Goal: Transaction & Acquisition: Purchase product/service

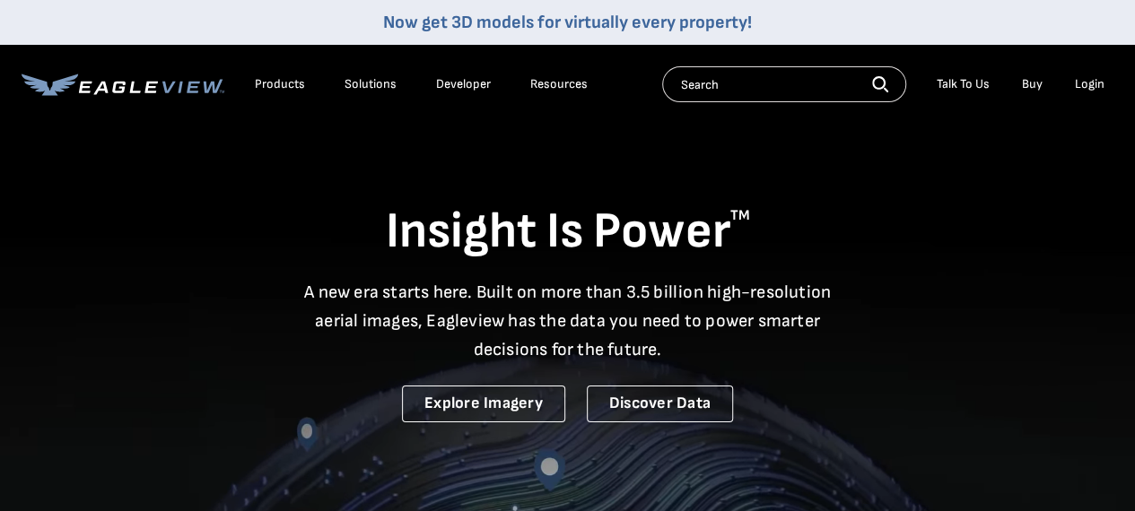
click at [1087, 83] on div "Login" at bounding box center [1090, 84] width 30 height 16
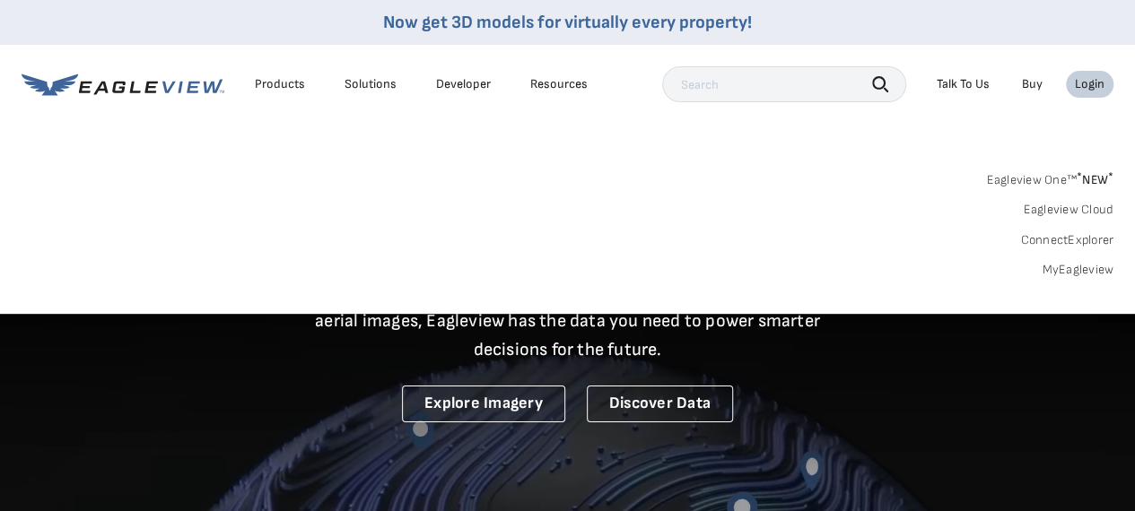
click at [1057, 272] on link "MyEagleview" at bounding box center [1078, 270] width 72 height 16
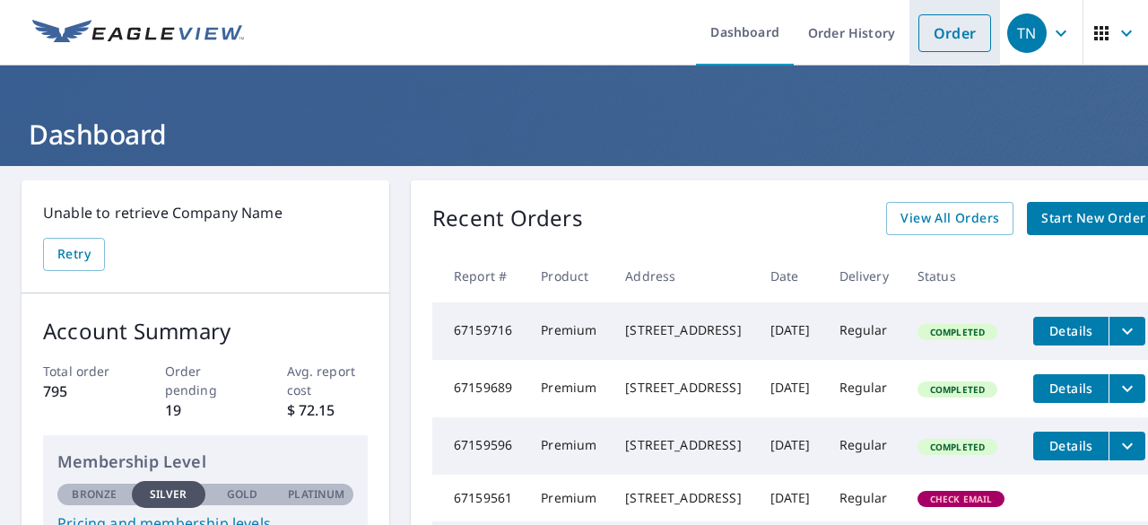
click at [939, 22] on link "Order" at bounding box center [955, 33] width 73 height 38
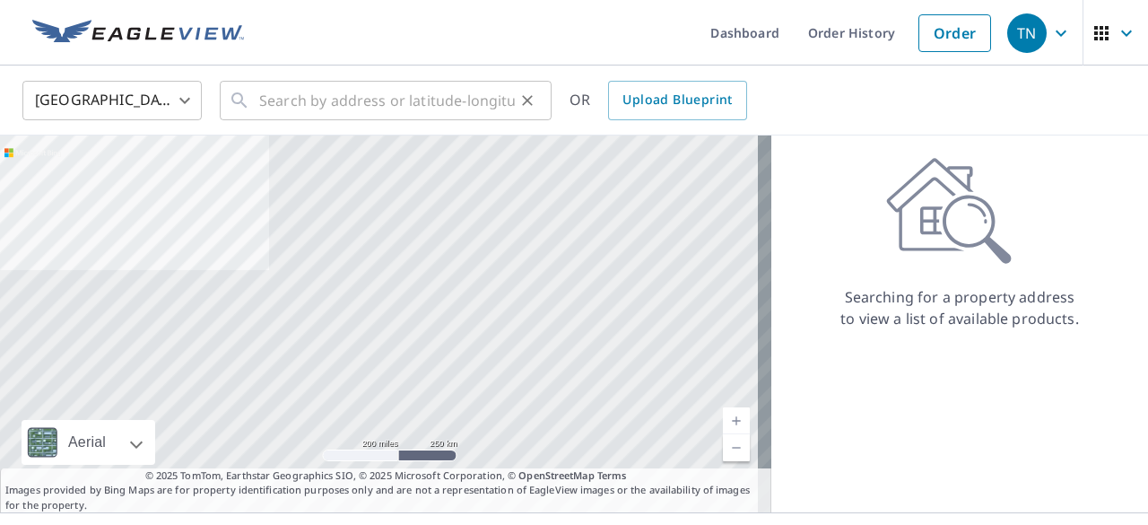
drag, startPoint x: 261, startPoint y: 103, endPoint x: 257, endPoint y: 111, distance: 9.2
click at [259, 107] on div "​" at bounding box center [386, 100] width 332 height 39
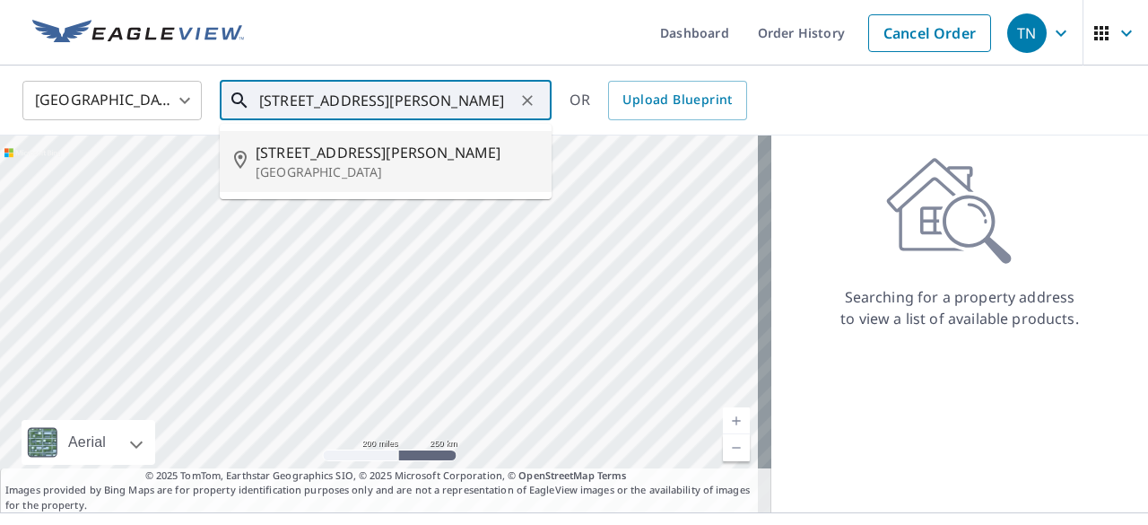
click at [336, 162] on span "[STREET_ADDRESS][PERSON_NAME]" at bounding box center [397, 153] width 282 height 22
type input "[STREET_ADDRESS][PERSON_NAME]"
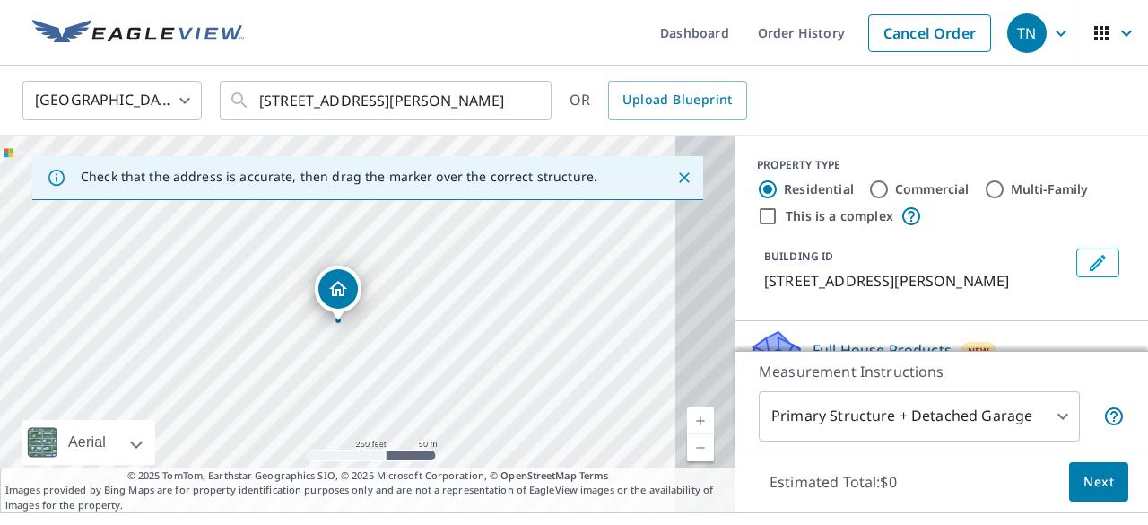
click at [380, 286] on div "[STREET_ADDRESS][PERSON_NAME]" at bounding box center [368, 323] width 736 height 377
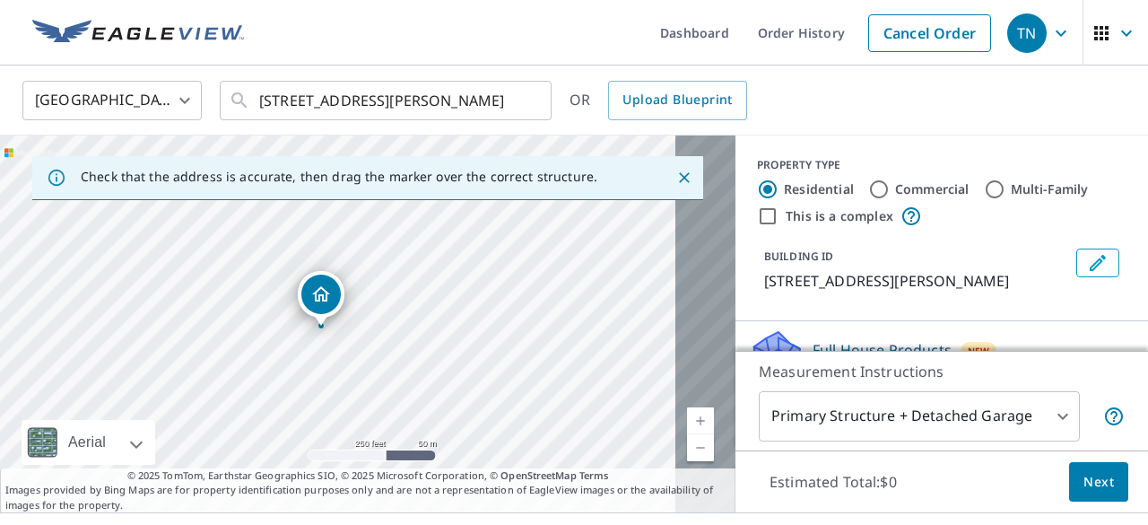
drag, startPoint x: 345, startPoint y: 286, endPoint x: 328, endPoint y: 292, distance: 17.3
click at [676, 179] on icon "Close" at bounding box center [685, 178] width 18 height 18
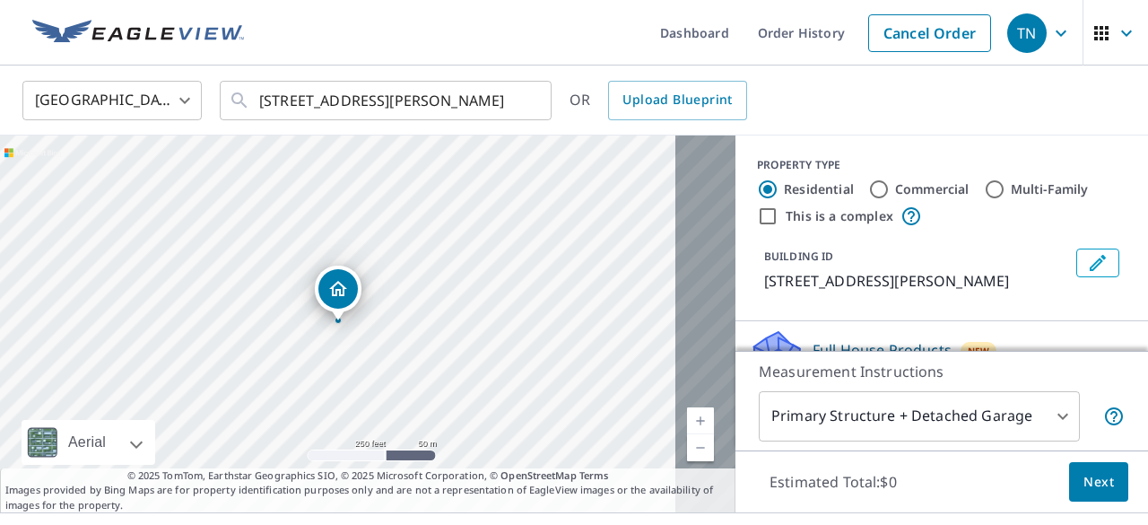
click at [869, 189] on input "Commercial" at bounding box center [880, 190] width 22 height 22
radio input "true"
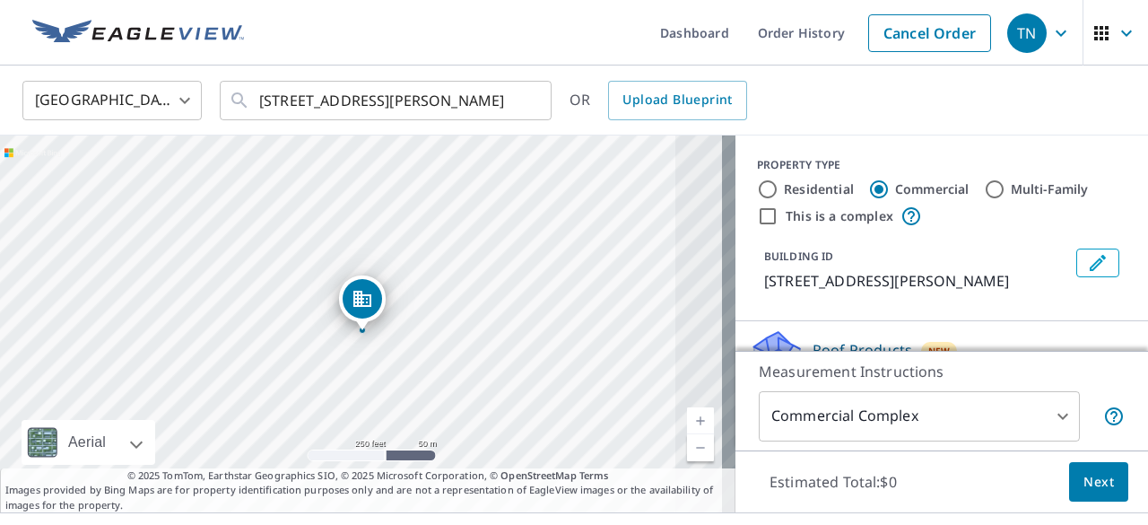
drag, startPoint x: 336, startPoint y: 285, endPoint x: 361, endPoint y: 295, distance: 26.2
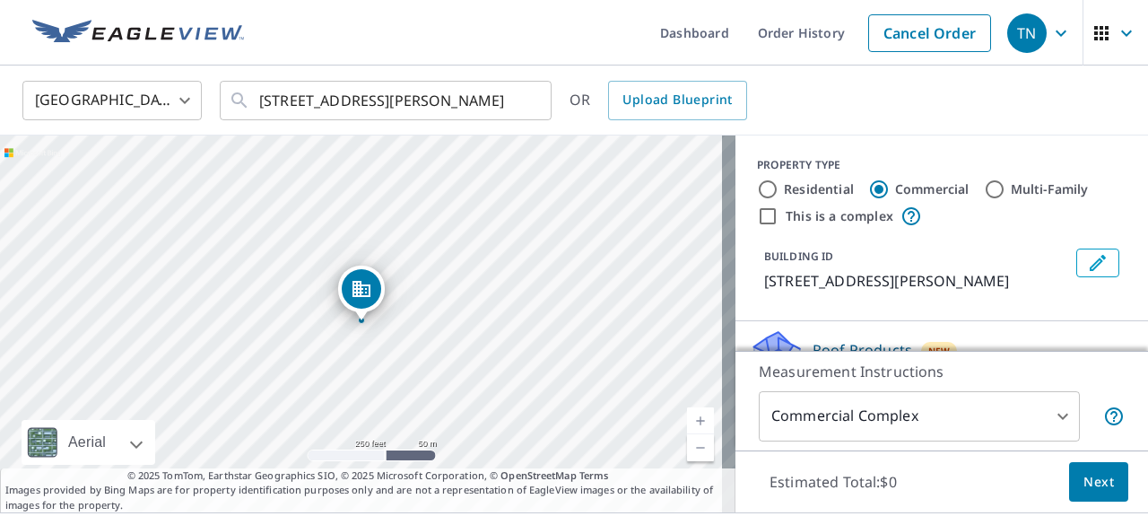
click at [1045, 406] on body "TN [GEOGRAPHIC_DATA] Dashboard Order History Cancel Order TN [GEOGRAPHIC_DATA] …" at bounding box center [574, 262] width 1148 height 525
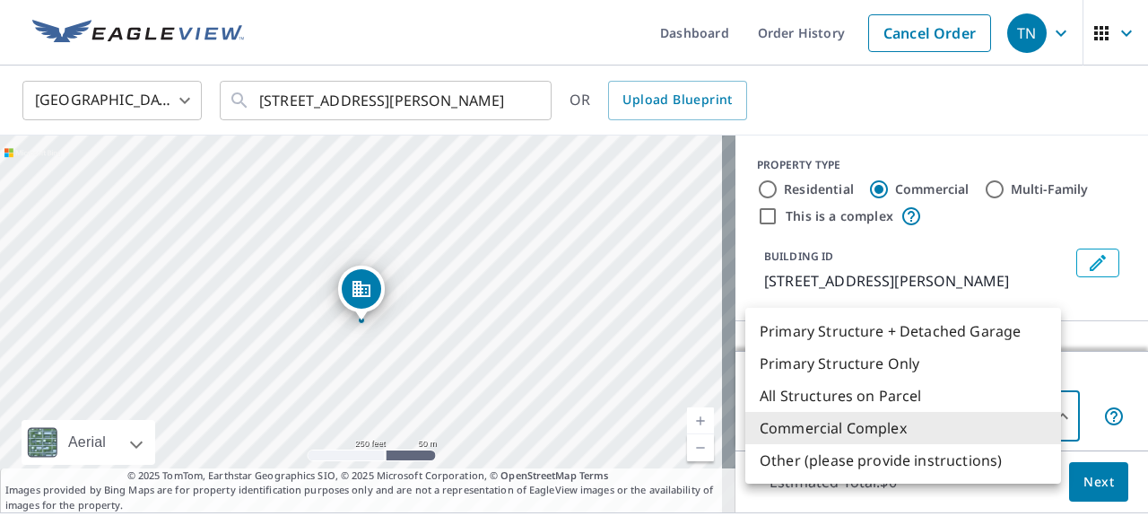
click at [992, 240] on div at bounding box center [574, 262] width 1148 height 525
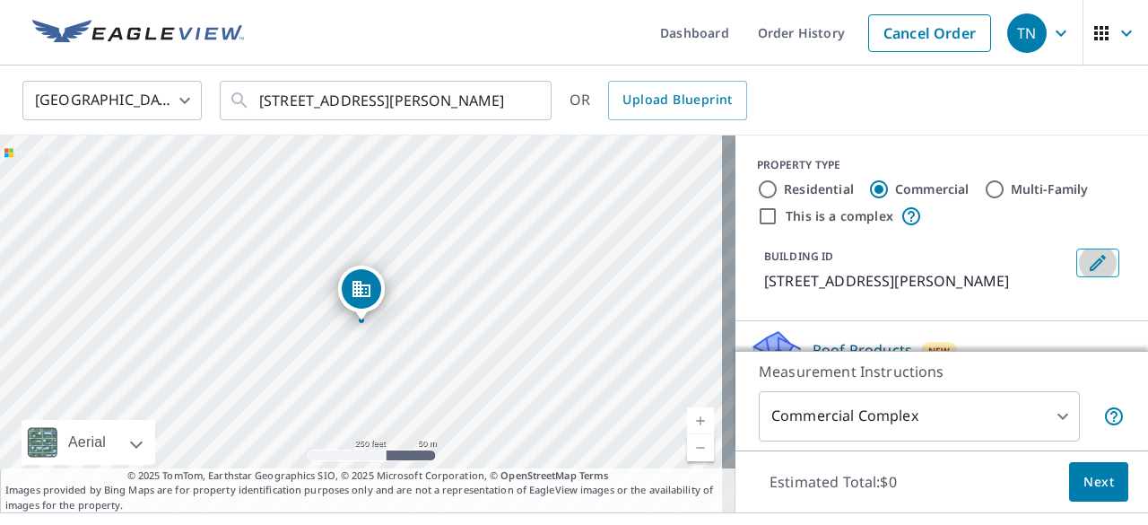
click at [1087, 263] on icon "Edit building 1" at bounding box center [1098, 263] width 22 height 22
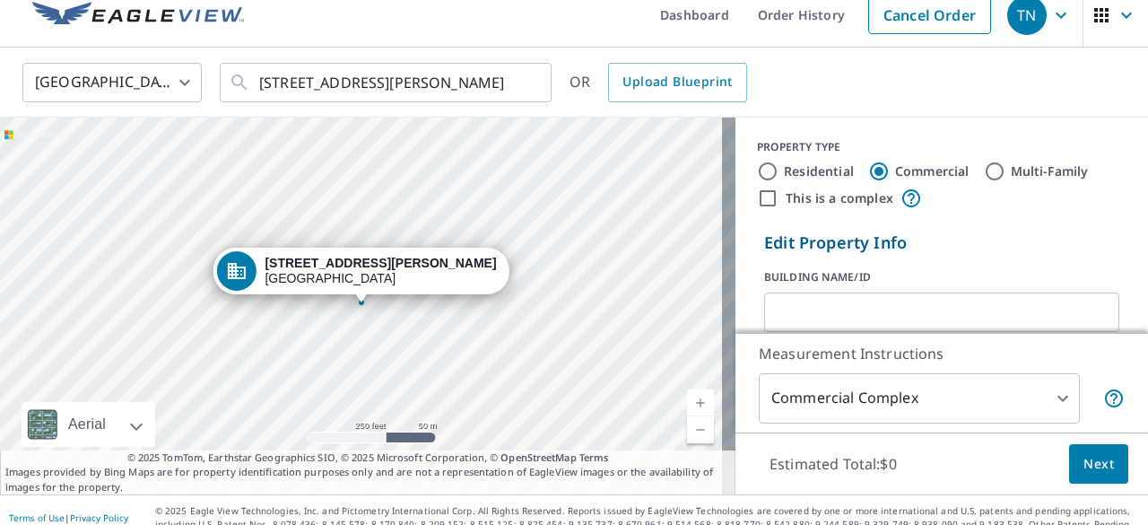
scroll to position [32, 0]
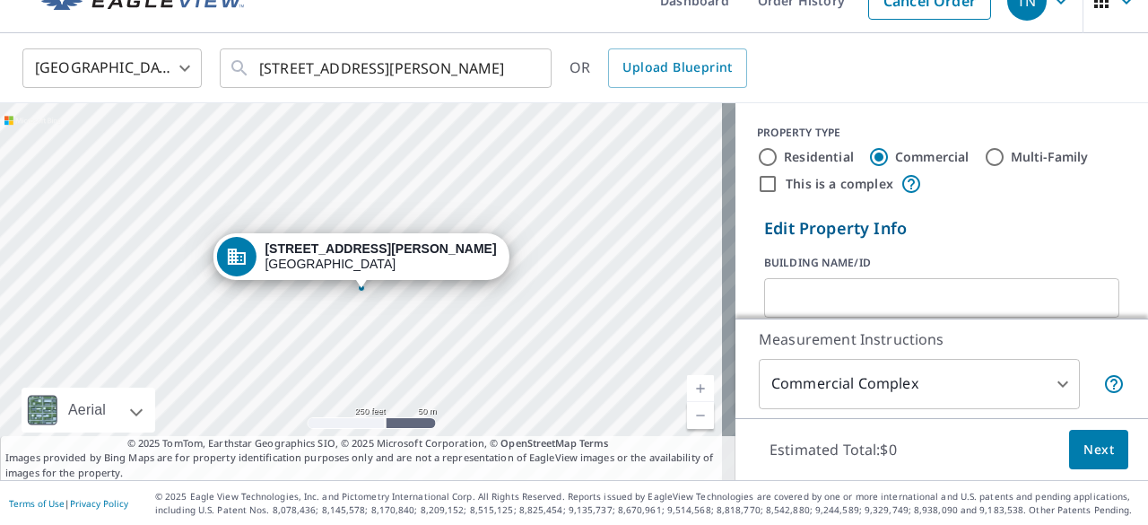
click at [1048, 376] on body "TN [GEOGRAPHIC_DATA] Dashboard Order History Cancel Order TN [GEOGRAPHIC_DATA] …" at bounding box center [574, 262] width 1148 height 525
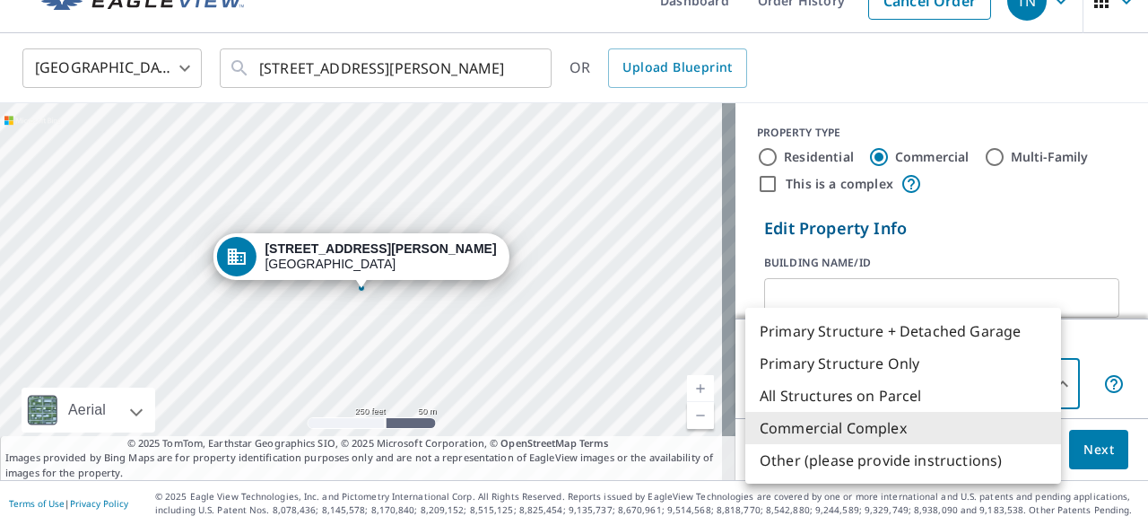
click at [916, 374] on li "Primary Structure Only" at bounding box center [904, 363] width 316 height 32
type input "2"
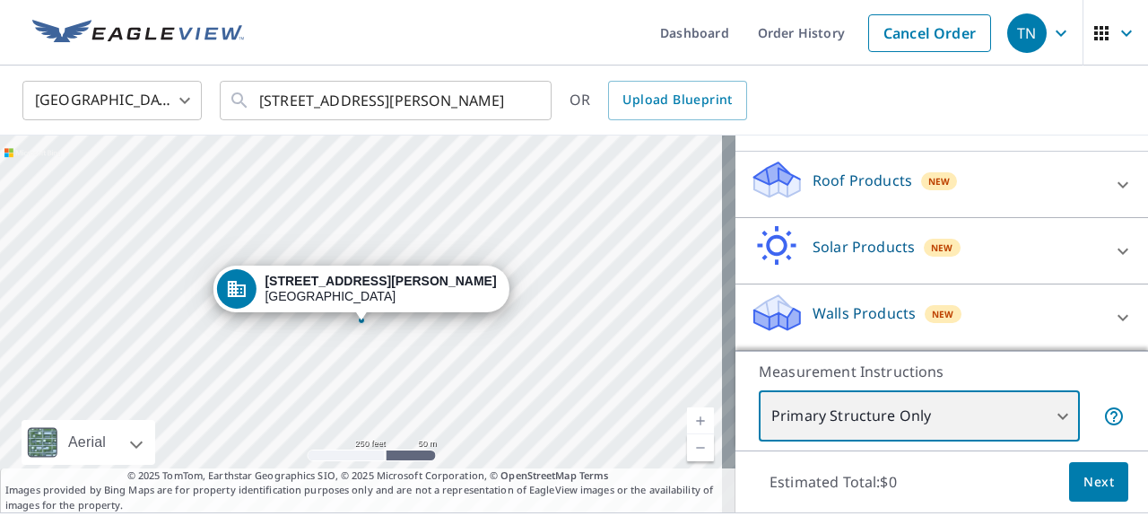
scroll to position [464, 0]
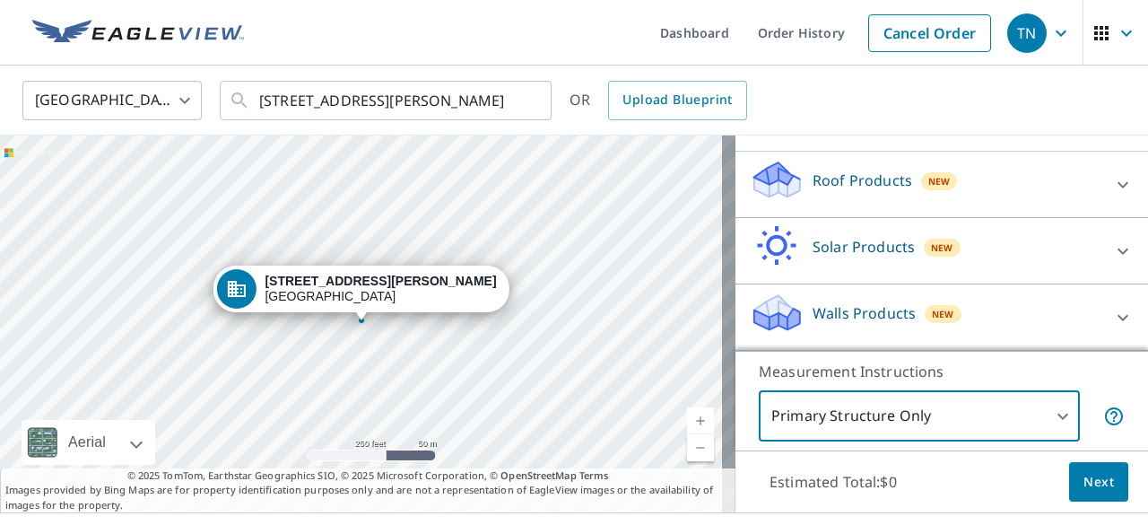
click at [1118, 181] on icon at bounding box center [1123, 184] width 11 height 6
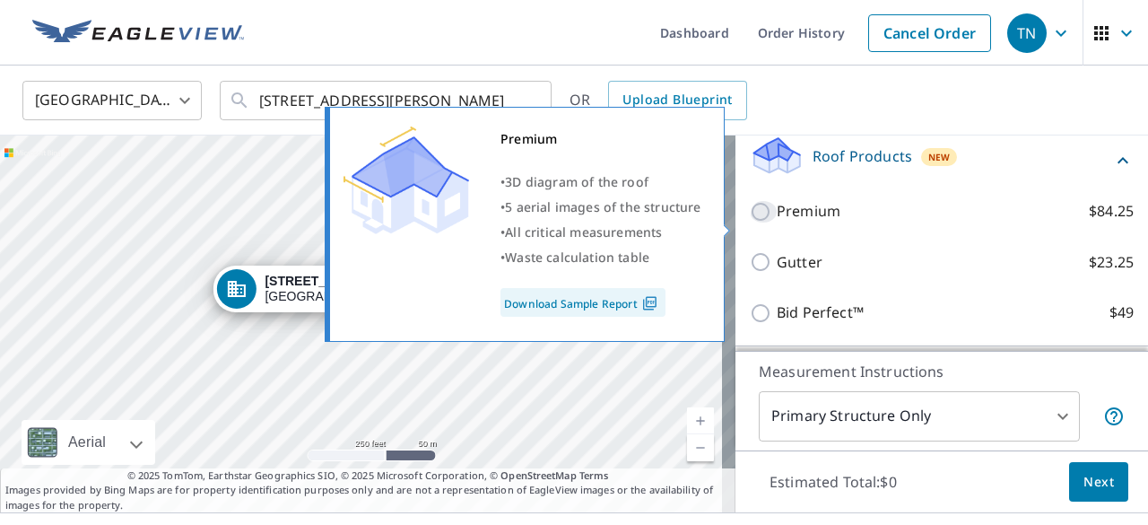
click at [750, 223] on input "Premium $84.25" at bounding box center [763, 212] width 27 height 22
checkbox input "true"
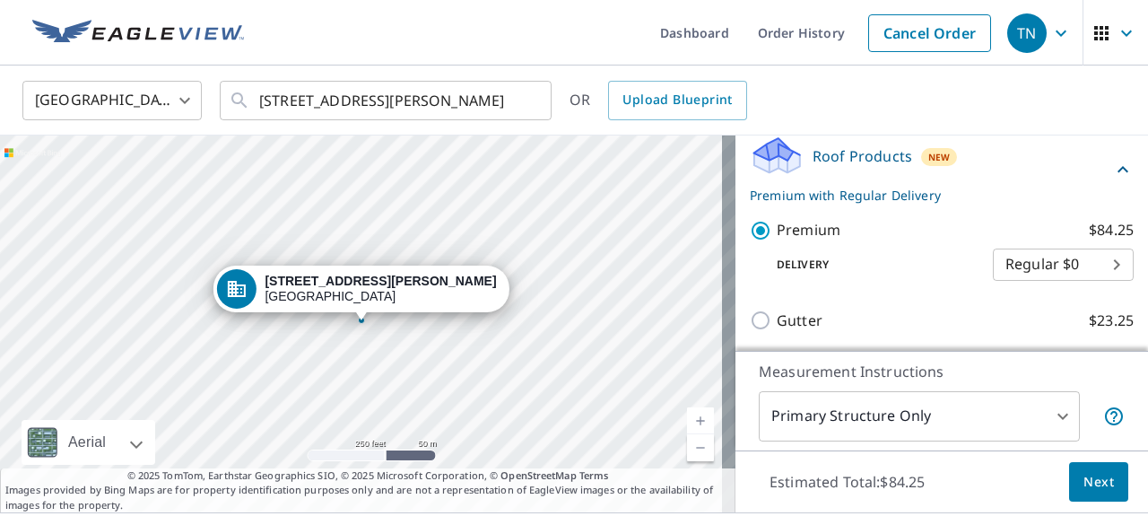
click at [1049, 405] on body "TN [GEOGRAPHIC_DATA] Dashboard Order History Cancel Order TN [GEOGRAPHIC_DATA] …" at bounding box center [574, 262] width 1148 height 525
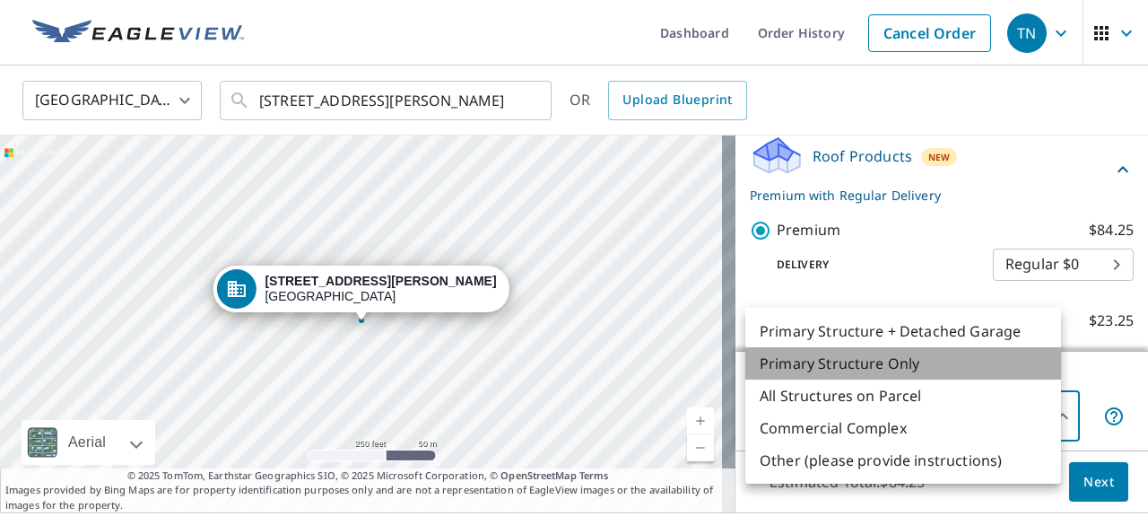
click at [890, 377] on li "Primary Structure Only" at bounding box center [904, 363] width 316 height 32
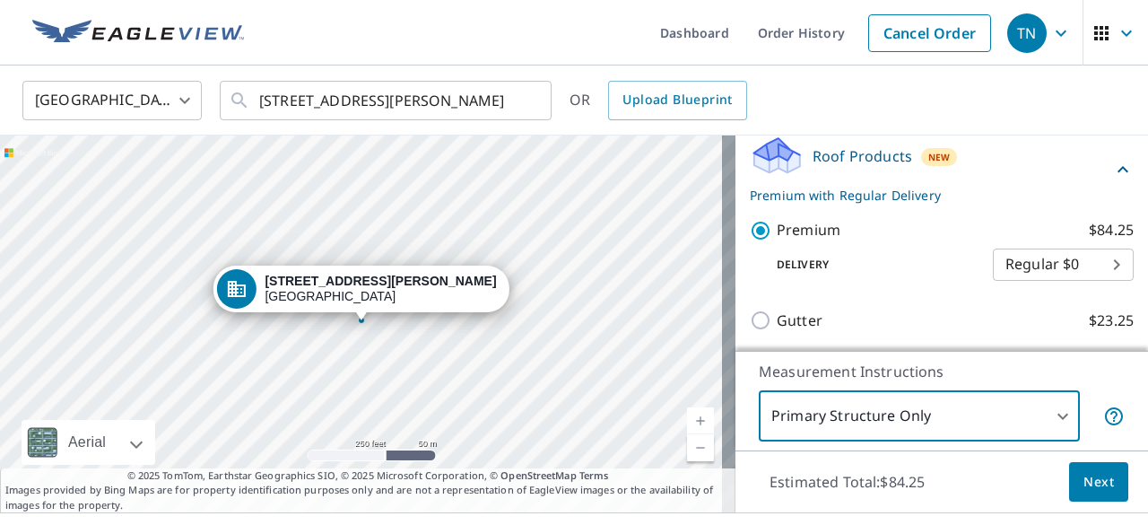
click at [1084, 471] on span "Next" at bounding box center [1099, 482] width 31 height 22
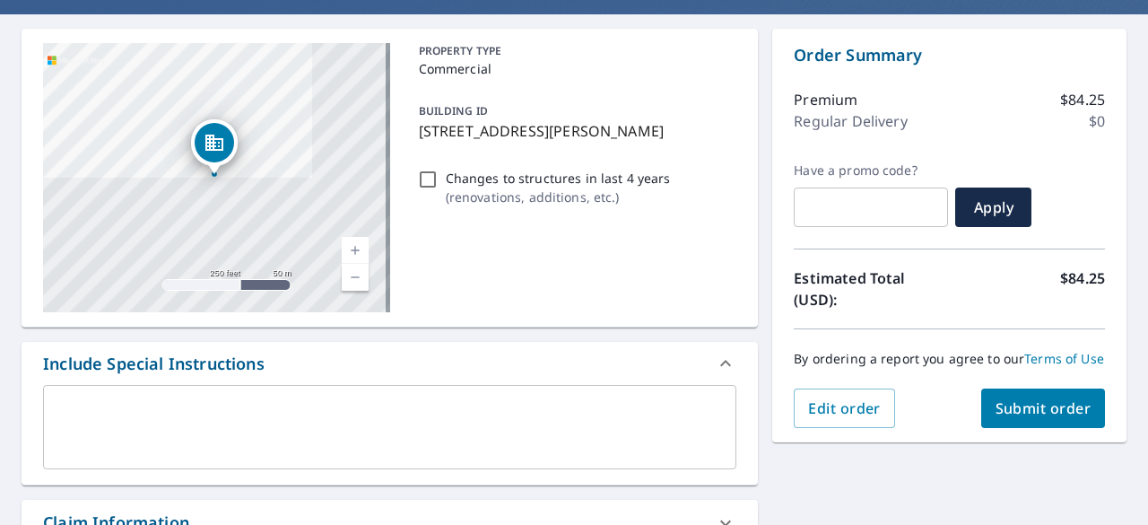
scroll to position [179, 0]
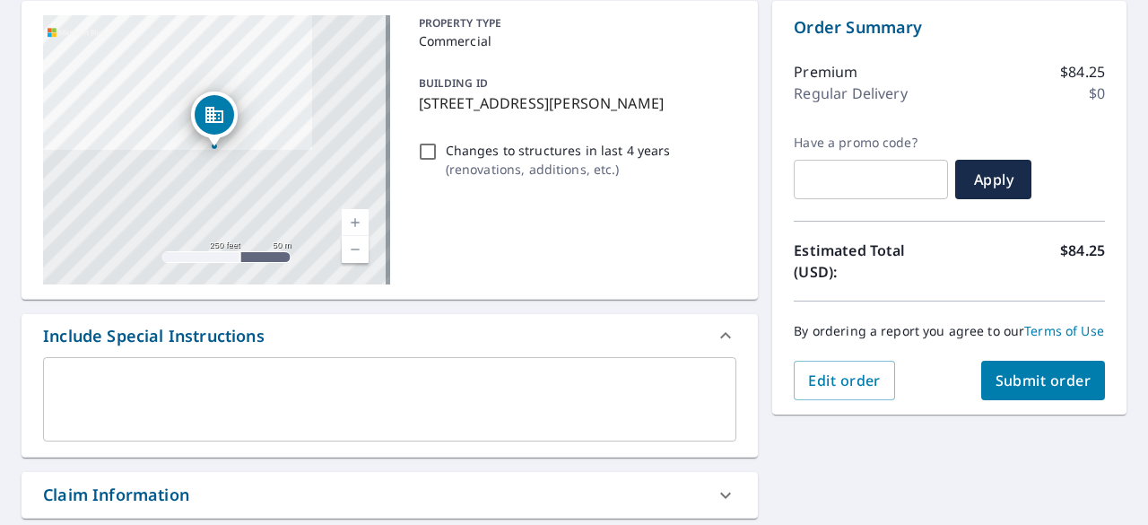
click at [75, 380] on textarea at bounding box center [390, 399] width 668 height 51
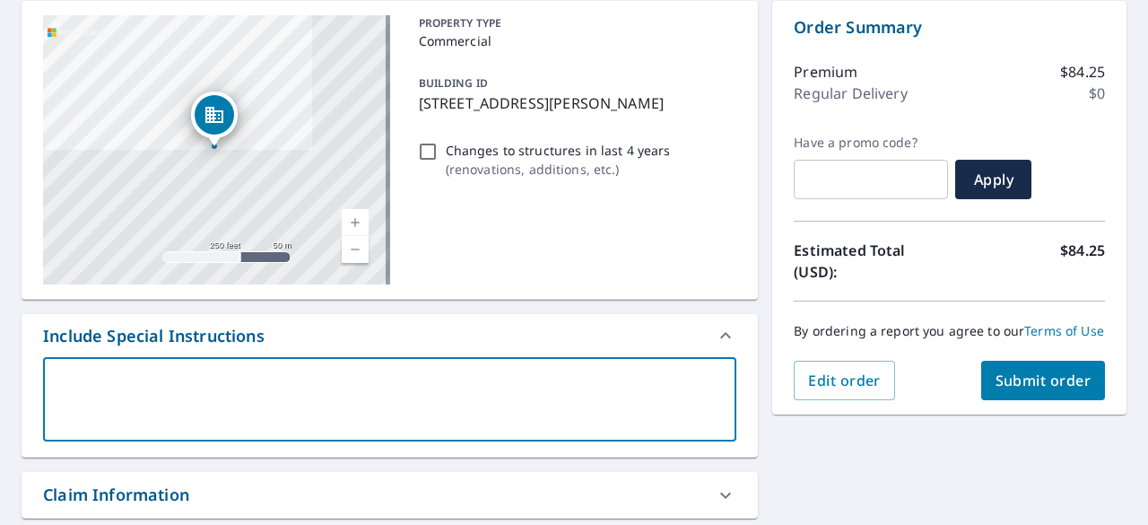
type textarea "I"
type textarea "x"
type textarea "I"
type textarea "x"
type textarea "I j"
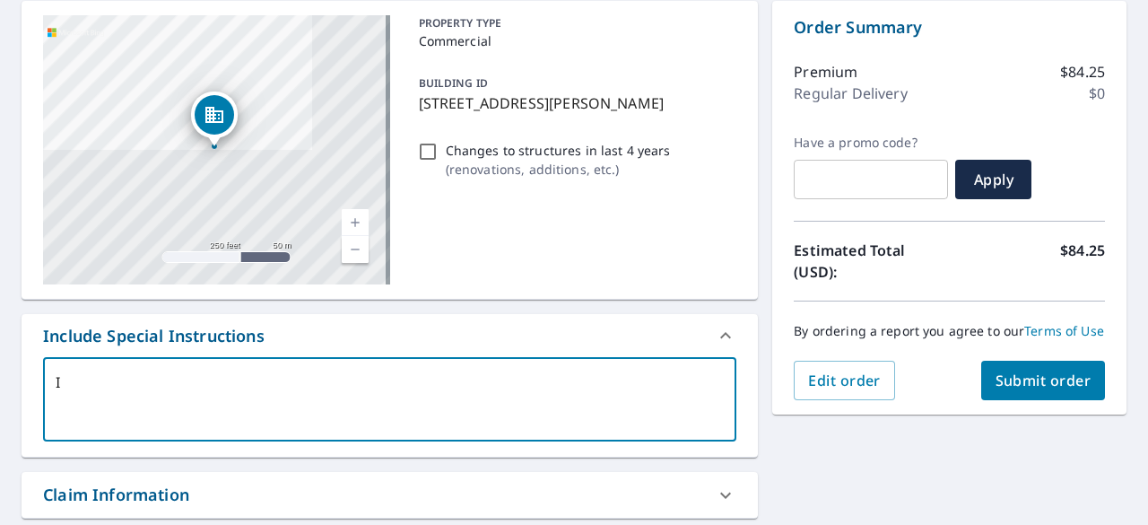
type textarea "x"
type textarea "I ju"
type textarea "x"
type textarea "I jus"
type textarea "x"
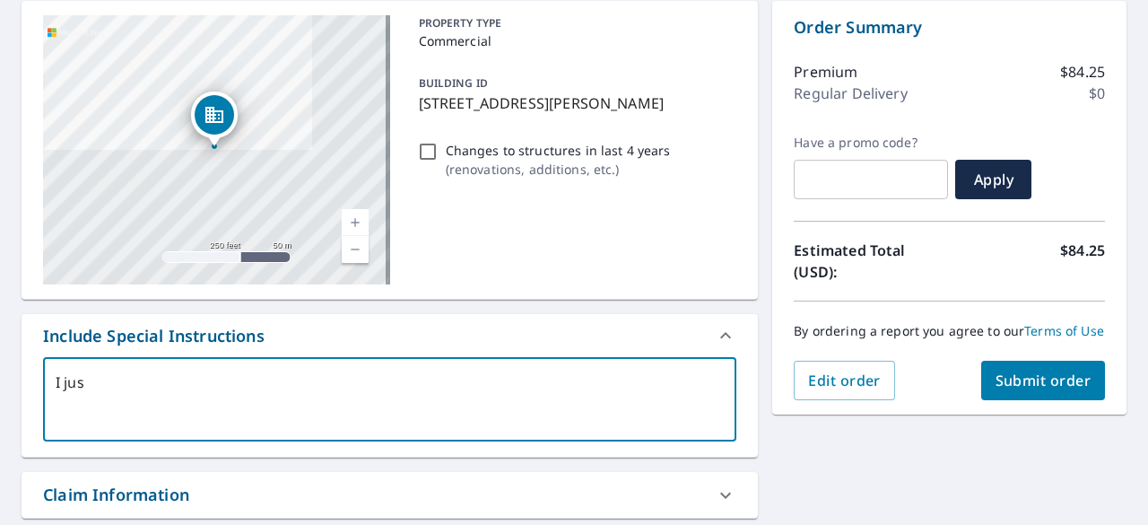
type textarea "I just"
type textarea "x"
type textarea "I just"
type textarea "x"
type textarea "I just n"
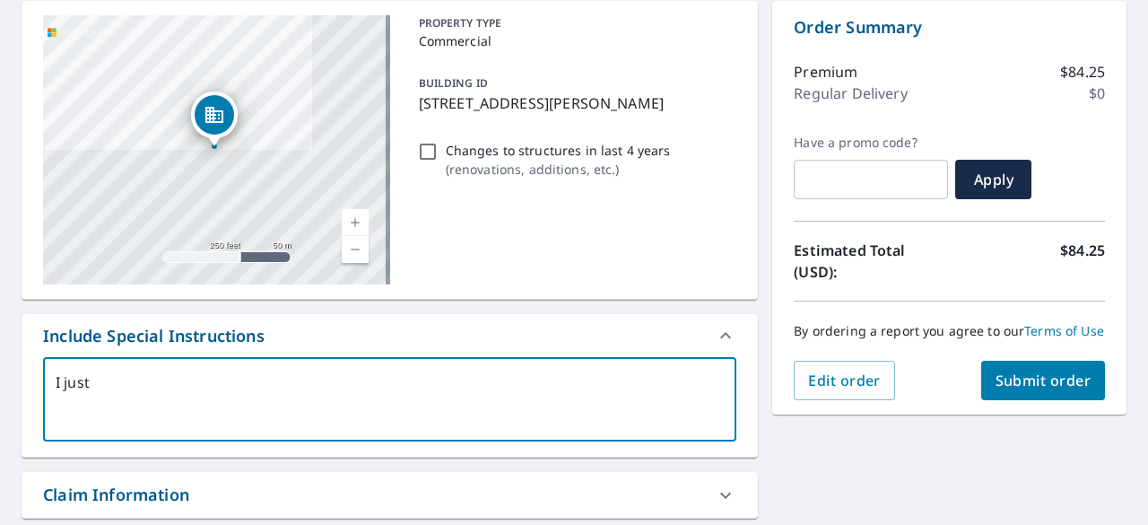
type textarea "x"
type textarea "I just ne"
type textarea "x"
type textarea "I just nee"
type textarea "x"
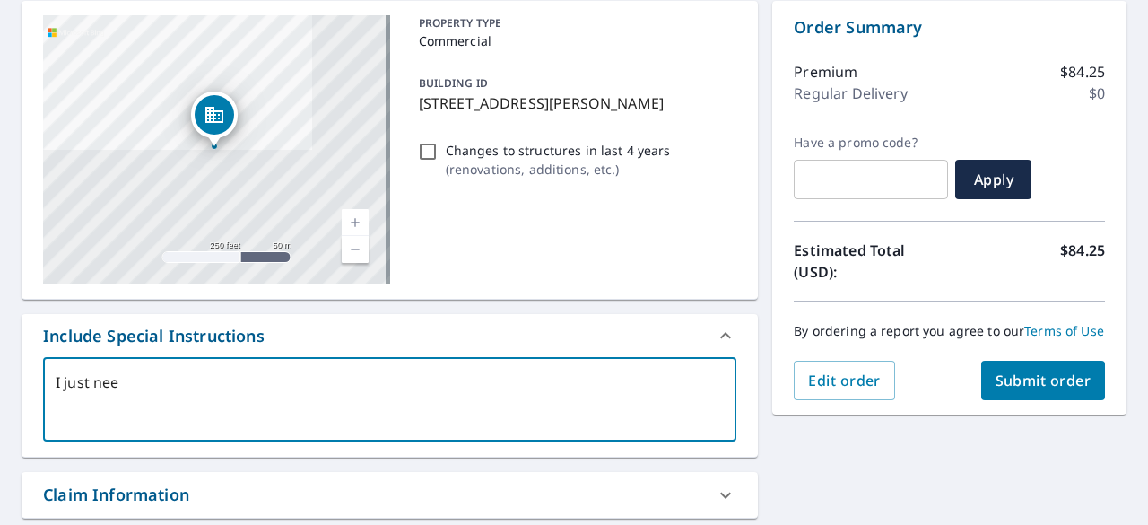
type textarea "I just need"
type textarea "x"
type textarea "I just need"
type textarea "x"
type textarea "I just need t"
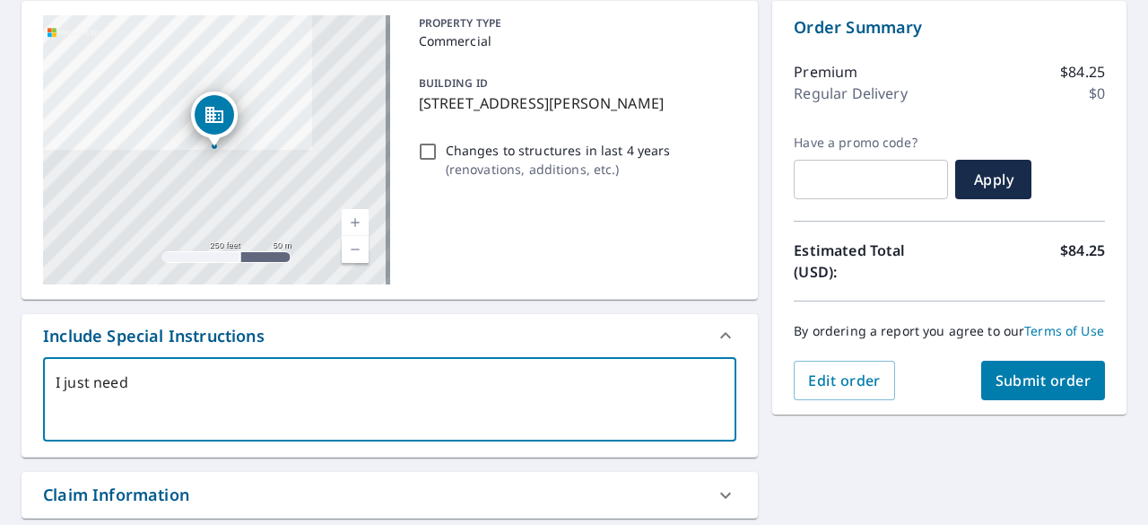
type textarea "x"
type textarea "I just need th"
type textarea "x"
type textarea "I just need the"
type textarea "x"
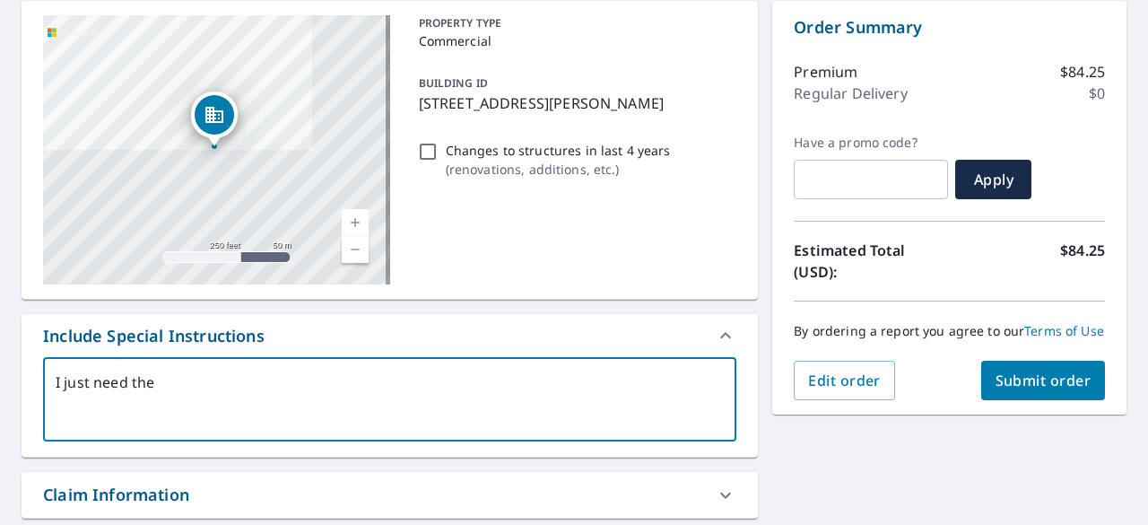
type textarea "I just need the"
type textarea "x"
type textarea "I just need the r"
type textarea "x"
type textarea "I just need the re"
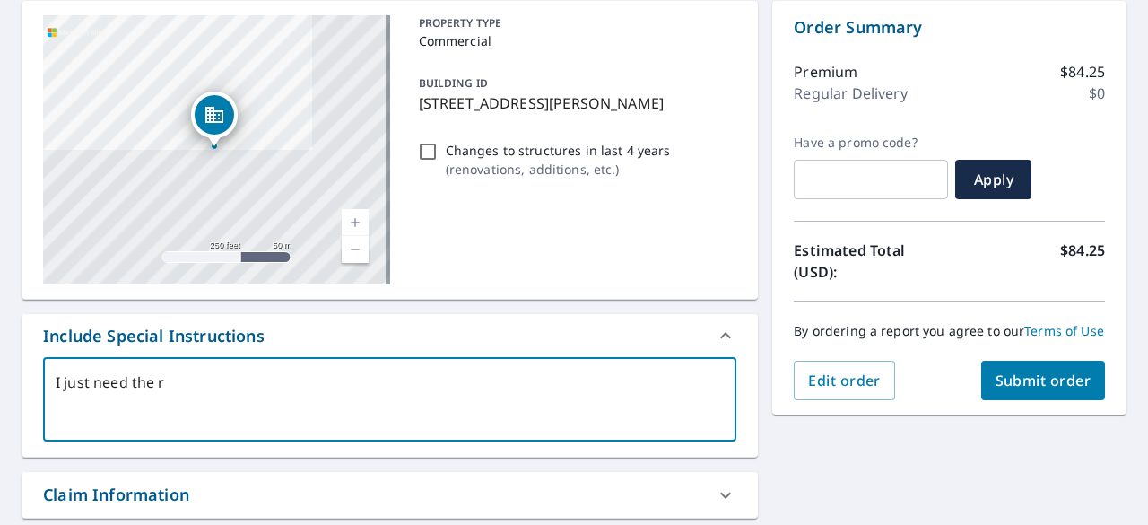
type textarea "x"
type textarea "I just need the rep"
type textarea "x"
type textarea "I just need the repo"
type textarea "x"
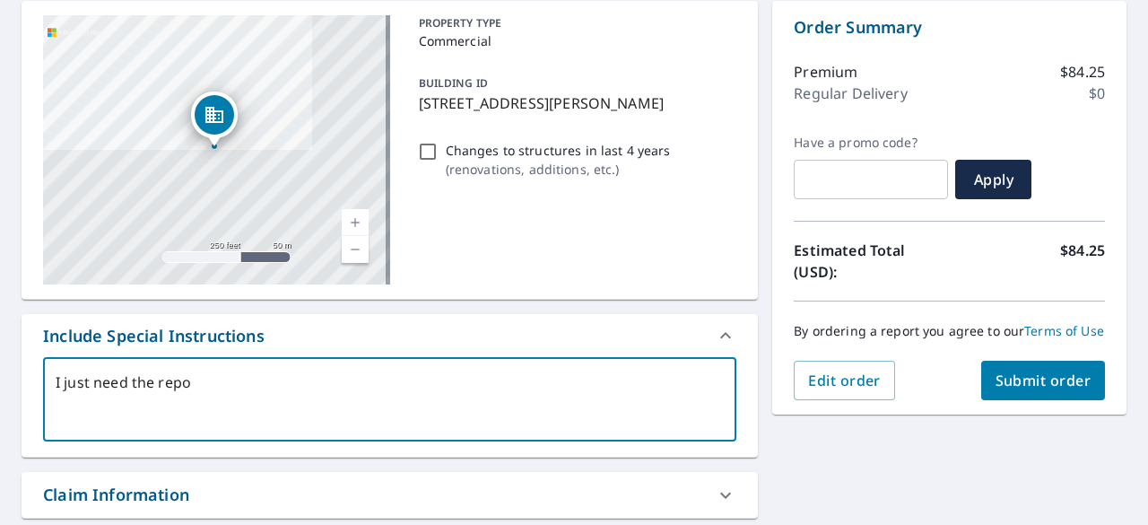
type textarea "I just need the repor"
type textarea "x"
type textarea "I just need the report"
type textarea "x"
type textarea "I just need the report"
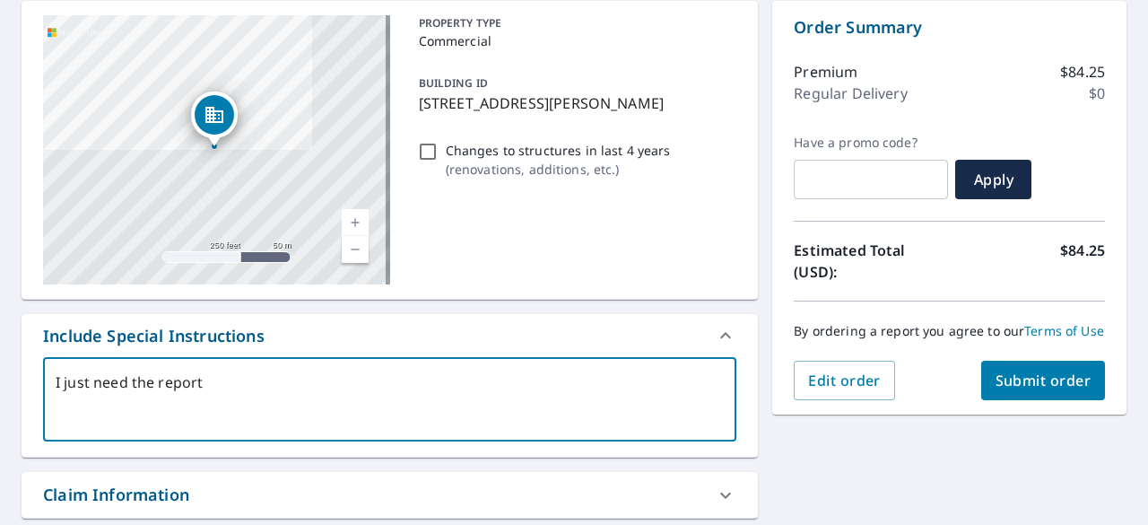
type textarea "x"
type textarea "I just need the report t"
type textarea "x"
type textarea "I just need the report to"
type textarea "x"
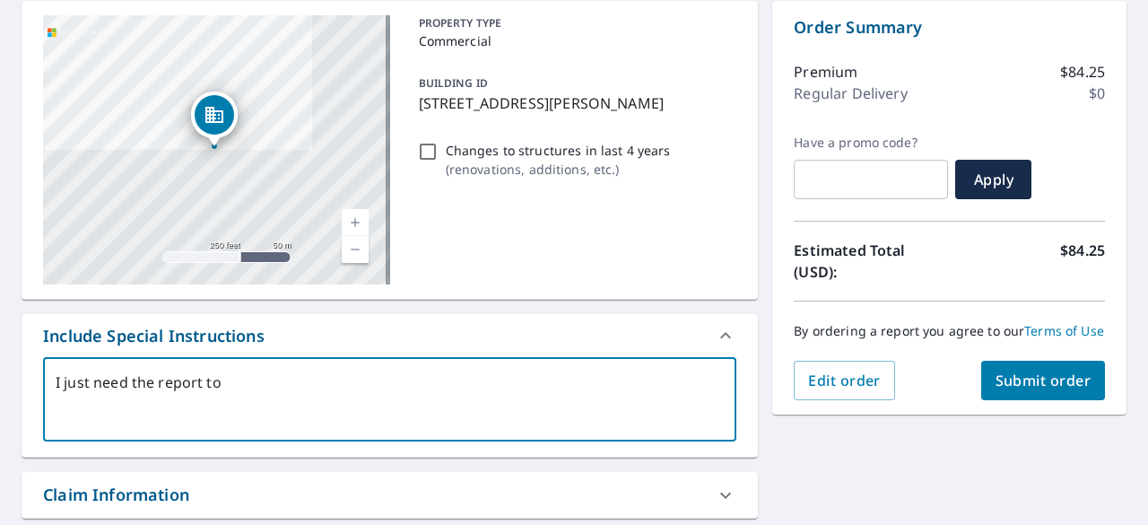
type textarea "I just need the report to"
type textarea "x"
type textarea "I just need the report to c"
type textarea "x"
type textarea "I just need the report to co"
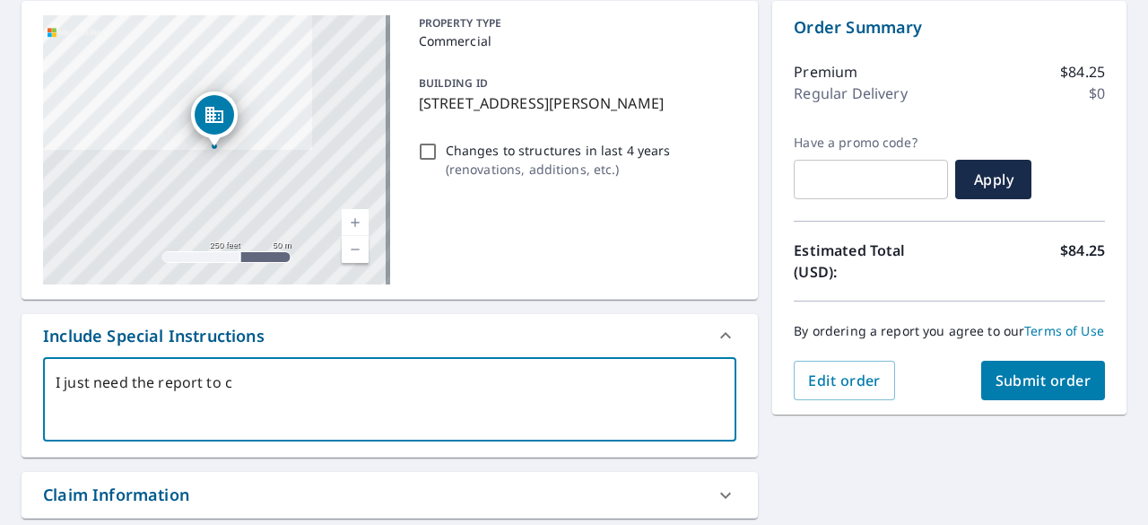
type textarea "x"
type textarea "I just need the report to cov"
type textarea "x"
type textarea "I just need the report to cove"
type textarea "x"
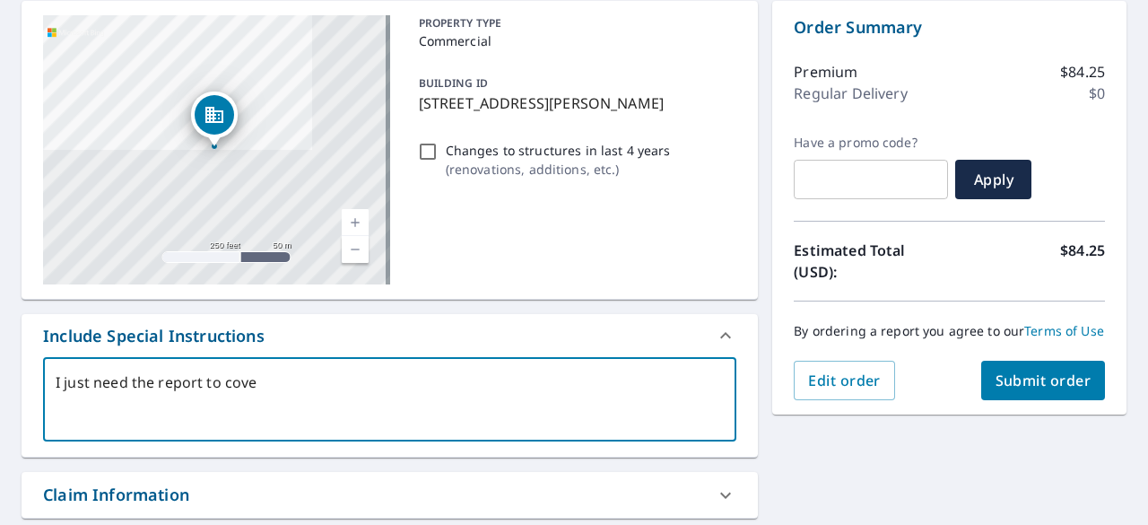
type textarea "I just need the report to cover"
type textarea "x"
type textarea "I just need the report to cover"
type textarea "x"
type textarea "I just need the report to cover t"
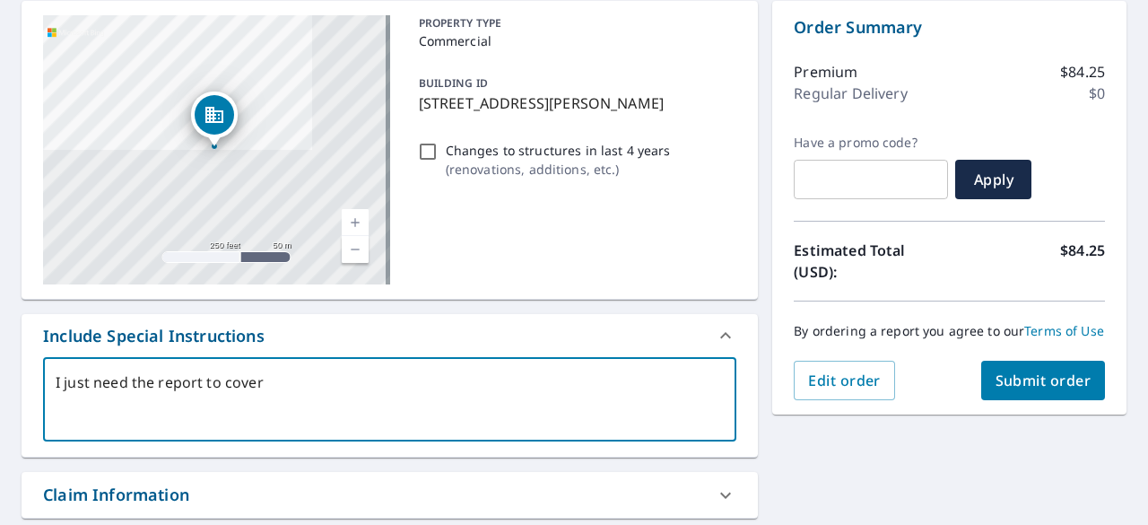
type textarea "x"
type textarea "I just need the report to cover th"
type textarea "x"
type textarea "I just need the report to cover the"
type textarea "x"
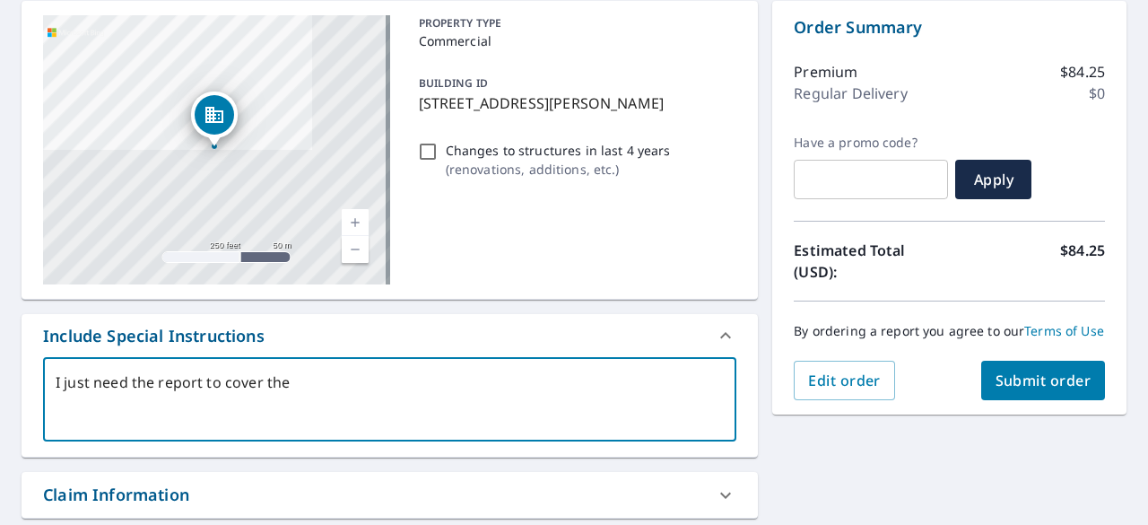
type textarea "I just need the report to cover the"
type textarea "x"
type textarea "I just need the report to cover the l"
type textarea "x"
type textarea "I just need the report to cover the la"
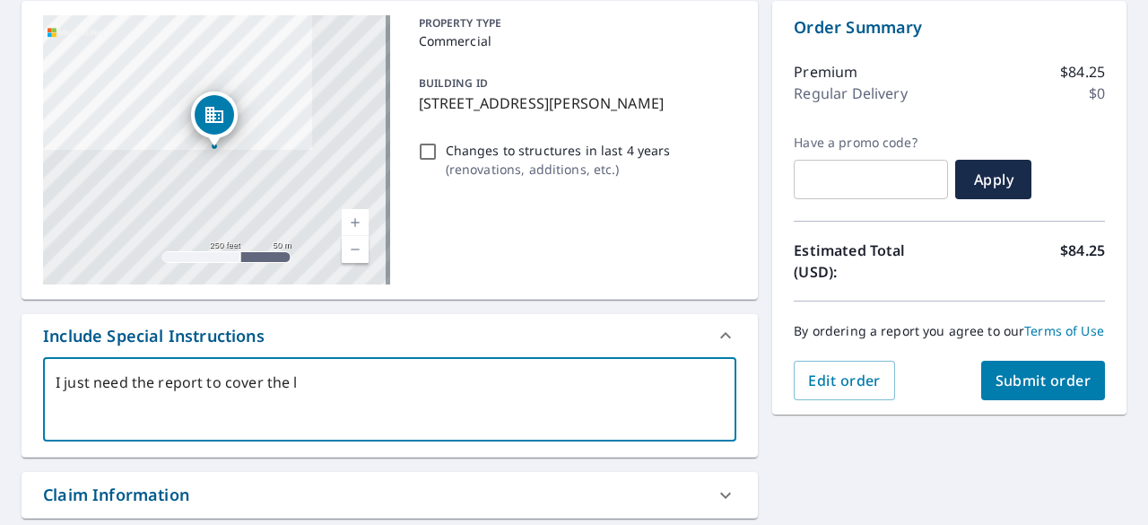
type textarea "x"
type textarea "I just need the report to cover the lar"
type textarea "x"
type textarea "I just need the report to cover the larg"
type textarea "x"
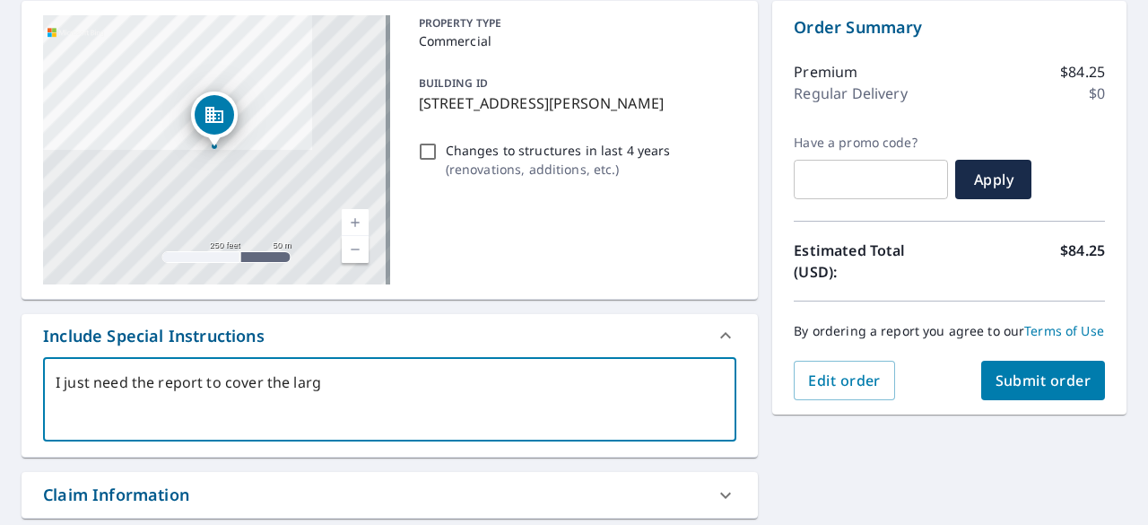
type textarea "I just need the report to cover the large"
type textarea "x"
type textarea "I just need the report to cover the large"
type textarea "x"
type textarea "I just need the report to cover the large"
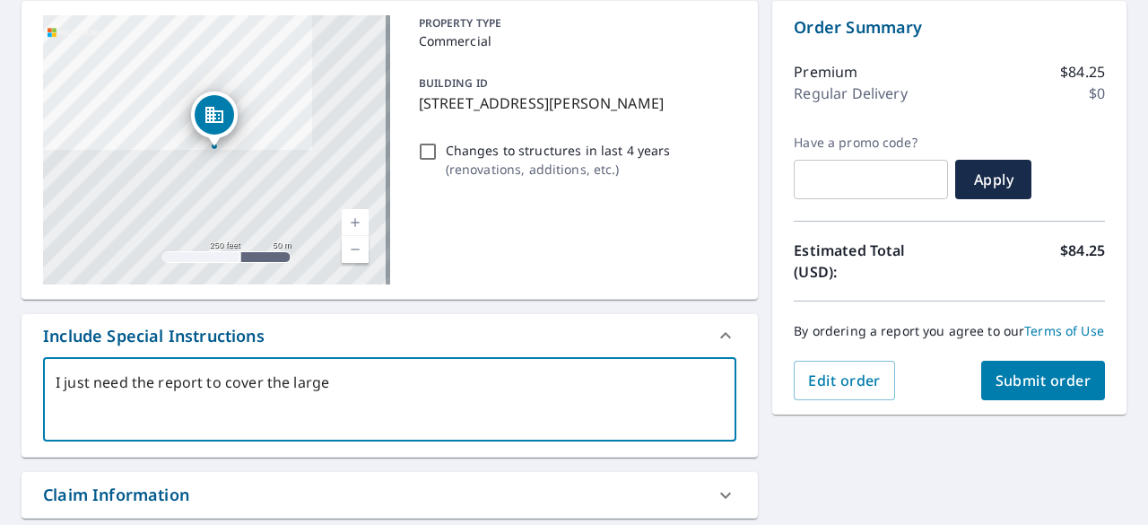
type textarea "x"
type textarea "I just need the report to cover the larg"
type textarea "x"
type textarea "I just need the report to cover the lar"
type textarea "x"
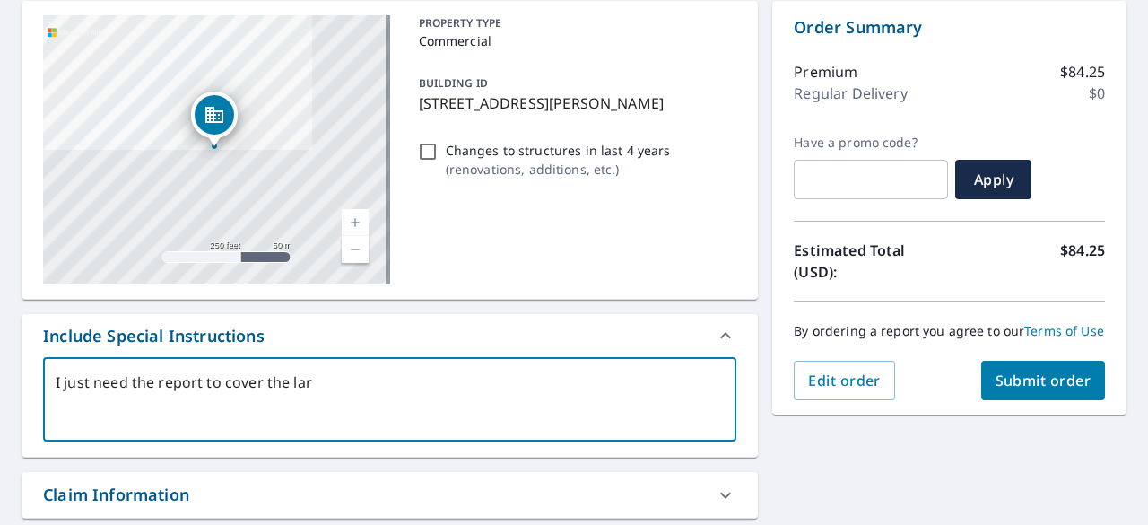
type textarea "I just need the report to cover the la"
type textarea "x"
type textarea "I just need the report to cover the l"
type textarea "x"
type textarea "I just need the report to cover the"
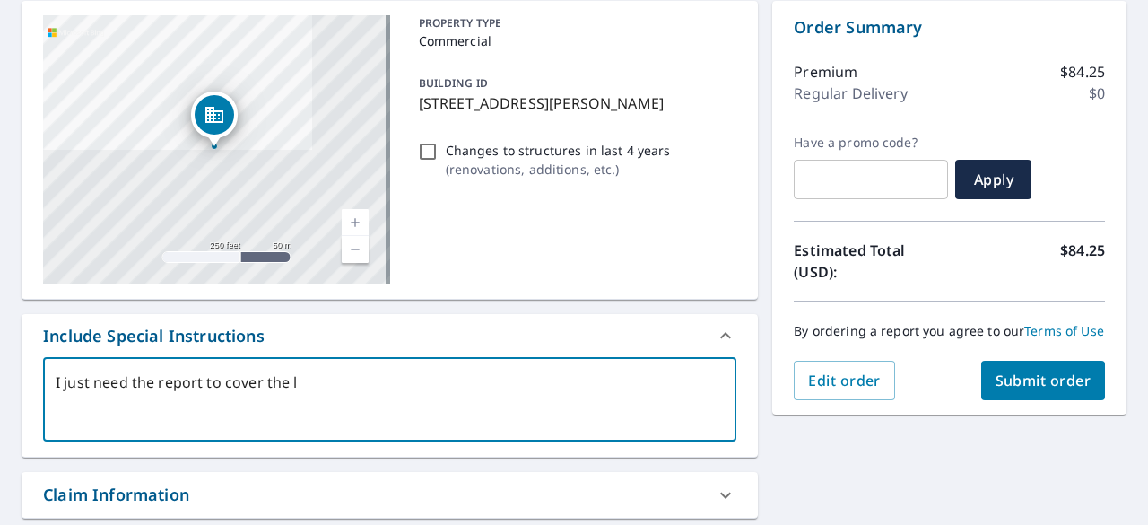
type textarea "x"
type textarea "I just need the report to cover the s"
type textarea "x"
type textarea "I just need the report to cover the sh"
type textarea "x"
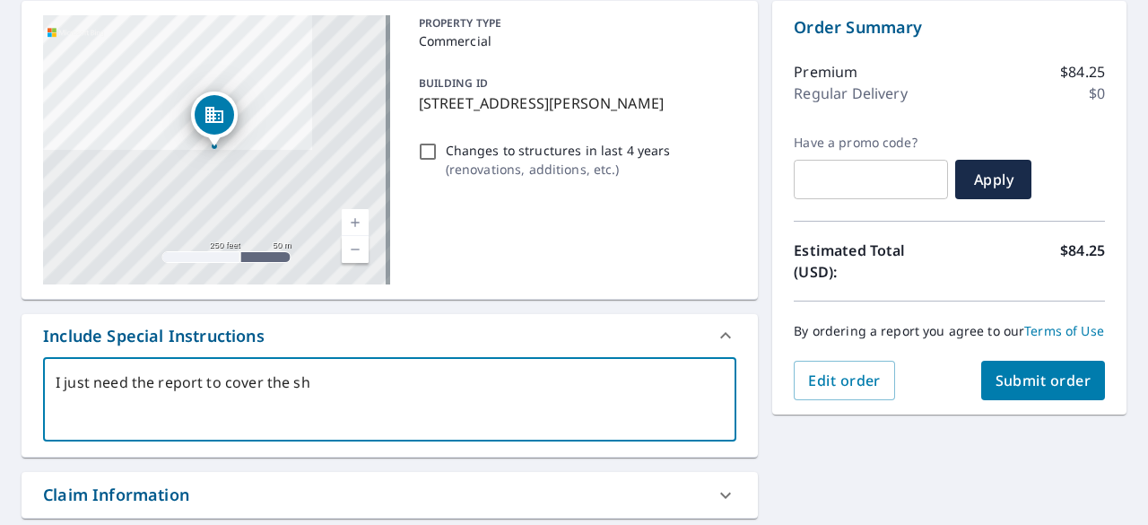
type textarea "I just need the report to cover the shi"
type textarea "x"
type textarea "I just need the report to cover the shin"
type textarea "x"
type textarea "I just need the report to cover the shing"
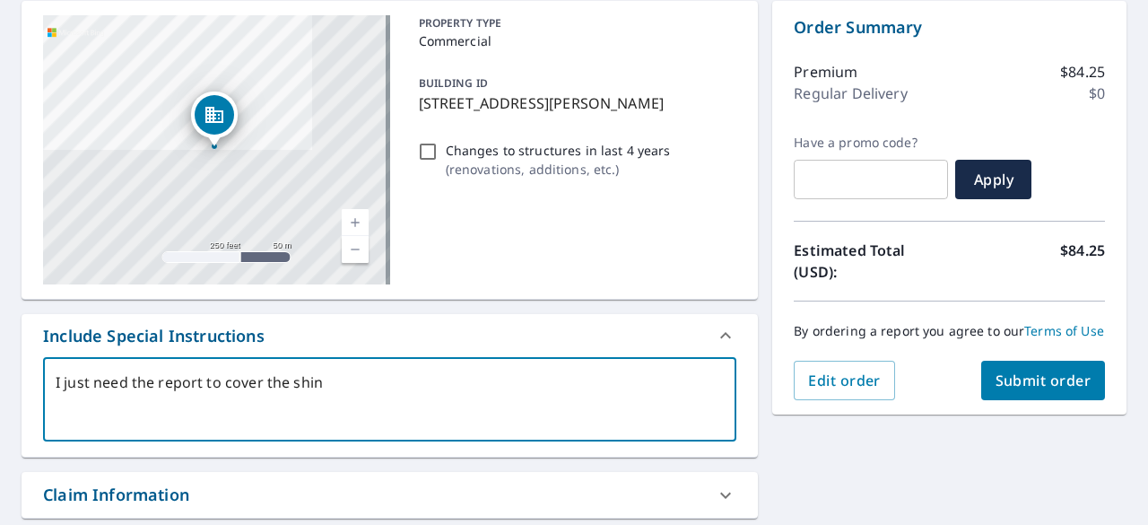
type textarea "x"
type textarea "I just need the report to cover the shingle"
type textarea "x"
type textarea "I just need the report to cover the shingled"
type textarea "x"
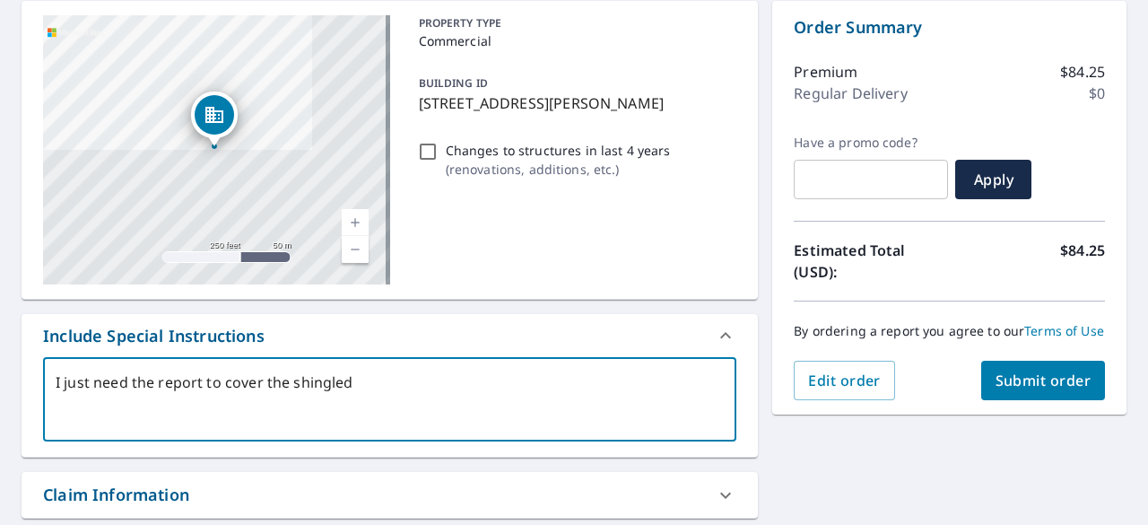
type textarea "I just need the report to cover the shingledd"
type textarea "x"
type textarea "I just need the report to cover the shingledd"
type textarea "x"
type textarea "I just need the report to cover the shingledd"
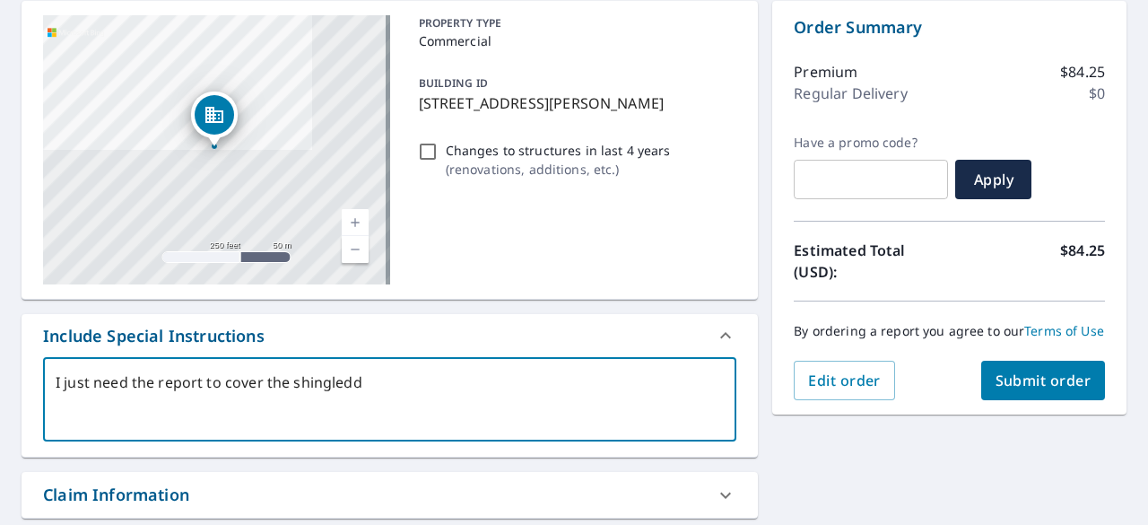
type textarea "x"
type textarea "I just need the report to cover the shingled"
type textarea "x"
type textarea "I just need the report to cover the shingled"
type textarea "x"
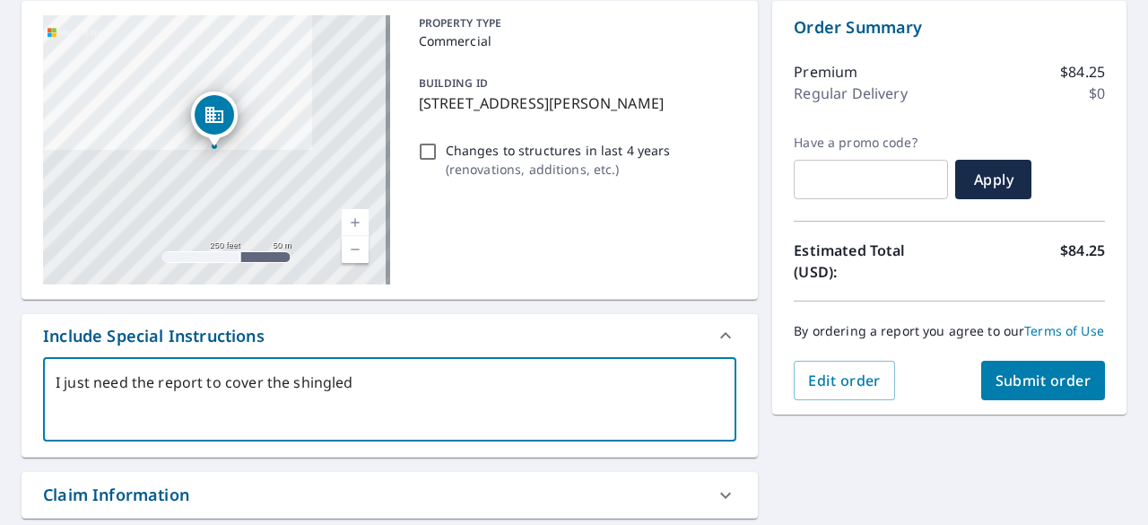
type textarea "I just need the report to cover the shingled r"
type textarea "x"
type textarea "I just need the report to cover the shingled ro"
type textarea "x"
type textarea "I just need the report to cover the shingled roo"
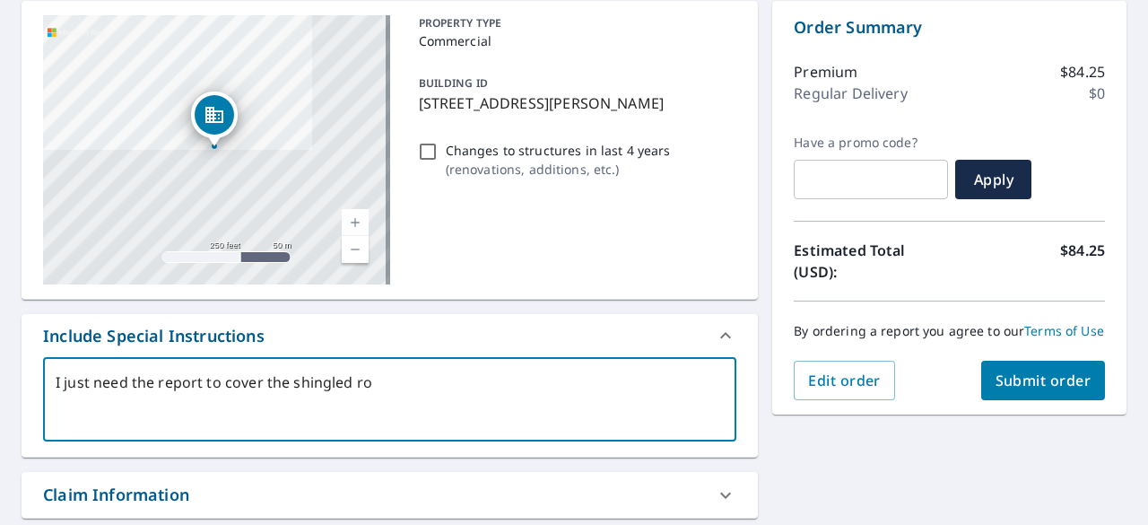
type textarea "x"
type textarea "I just need the report to cover the shingled roof"
type textarea "x"
type textarea "I just need the report to cover the shingled roof"
type textarea "x"
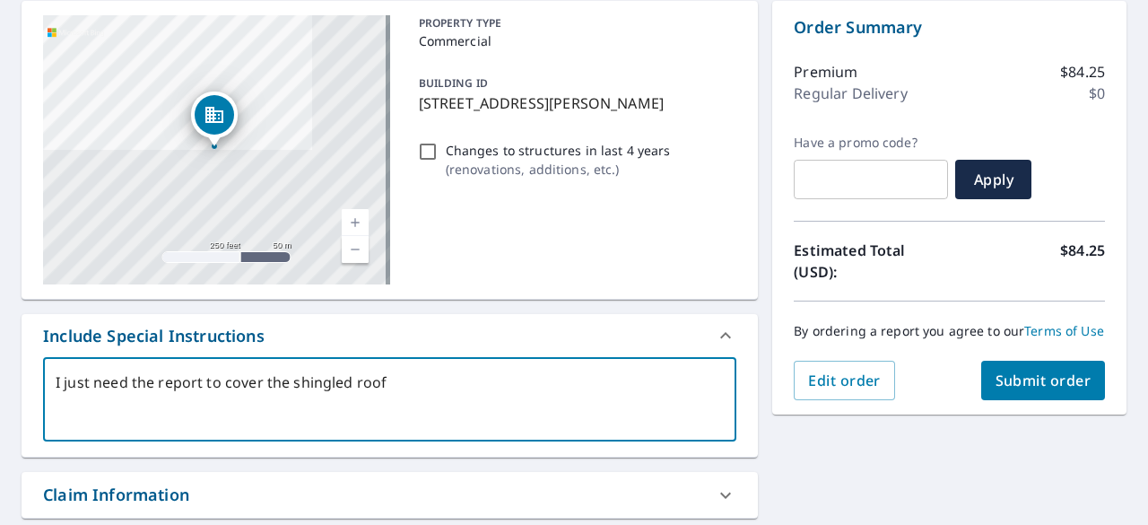
type textarea "I just need the report to cover the shingled roof w"
type textarea "x"
type textarea "I just need the report to cover the shingled roof we"
type textarea "x"
type textarea "I just need the report to cover the shingled roof wer"
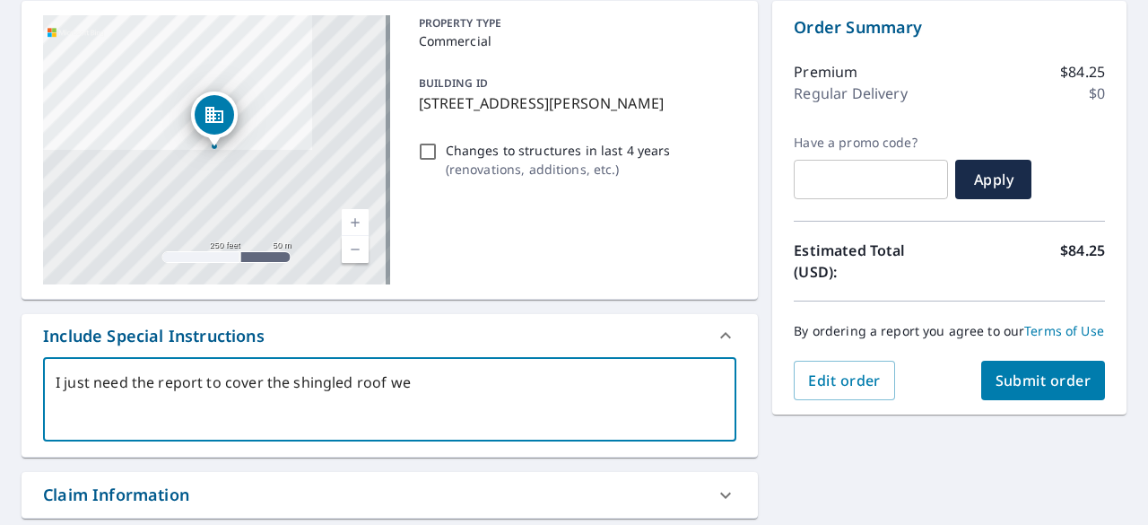
type textarea "x"
type textarea "I just need the report to cover the shingled roof were"
type textarea "x"
type textarea "I just need the report to cover the shingled roof were"
type textarea "x"
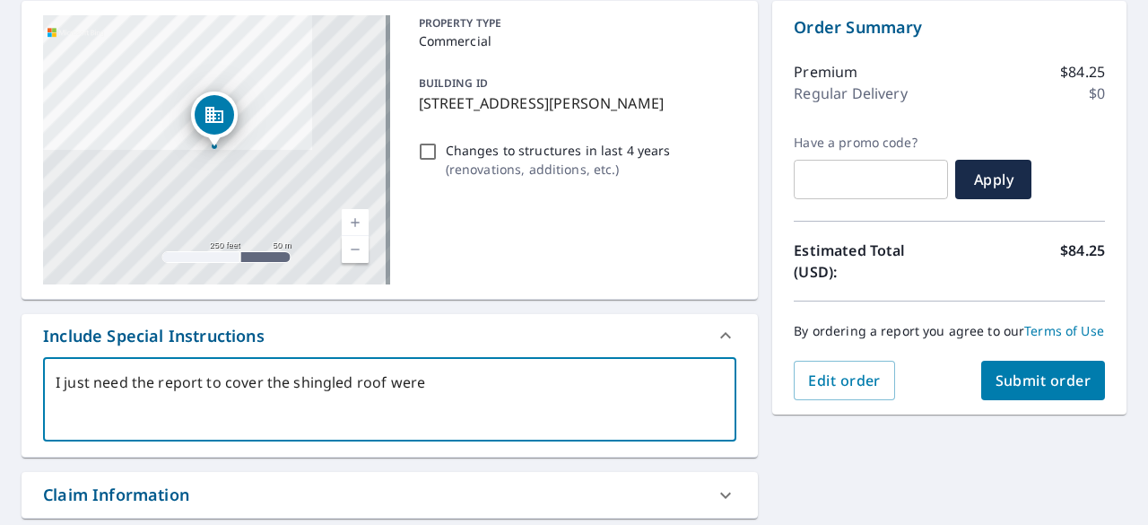
type textarea "I just need the report to cover the shingled roof were t"
type textarea "x"
type textarea "I just need the report to cover the shingled roof were th"
type textarea "x"
type textarea "I just need the report to cover the shingled roof were the"
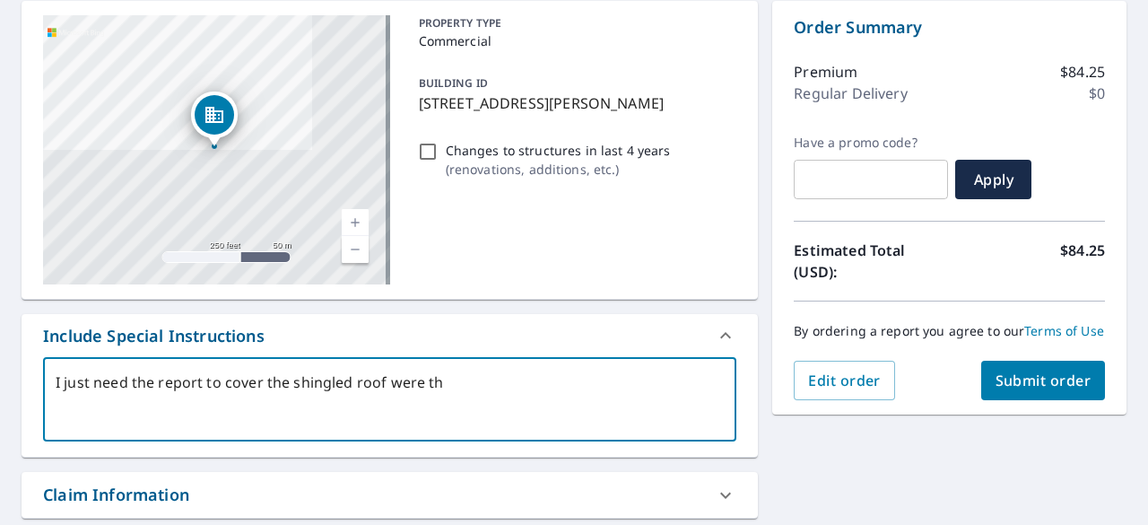
type textarea "x"
type textarea "I just need the report to cover the shingled roof were the"
type textarea "x"
type textarea "I just need the report to cover the shingled roof were the m"
type textarea "x"
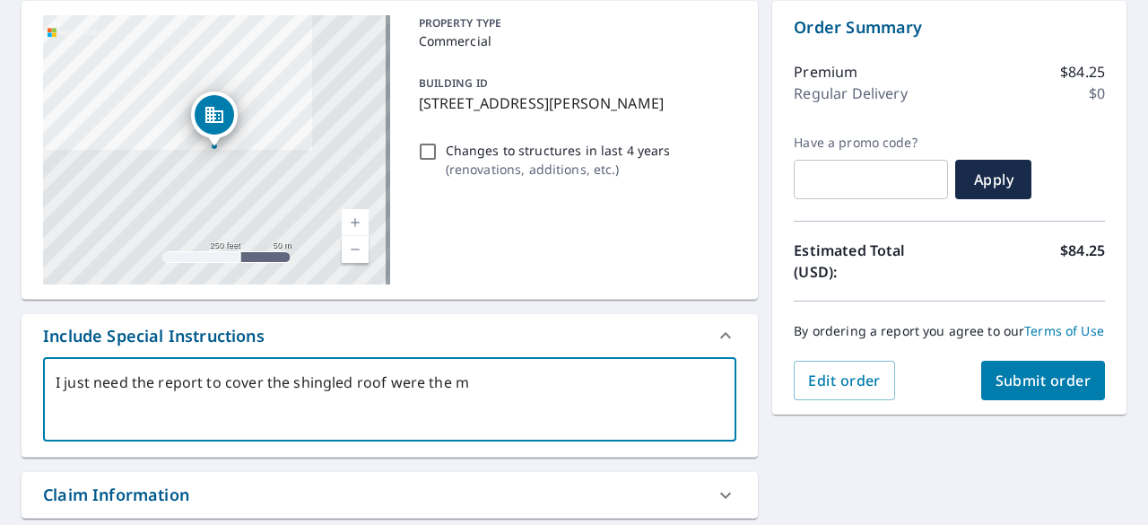
type textarea "I just need the report to cover the shingled roof were the ma"
type textarea "x"
type textarea "I just need the report to cover the shingled roof were the mar"
type textarea "x"
type textarea "I just need the report to cover the shingled roof were the mark"
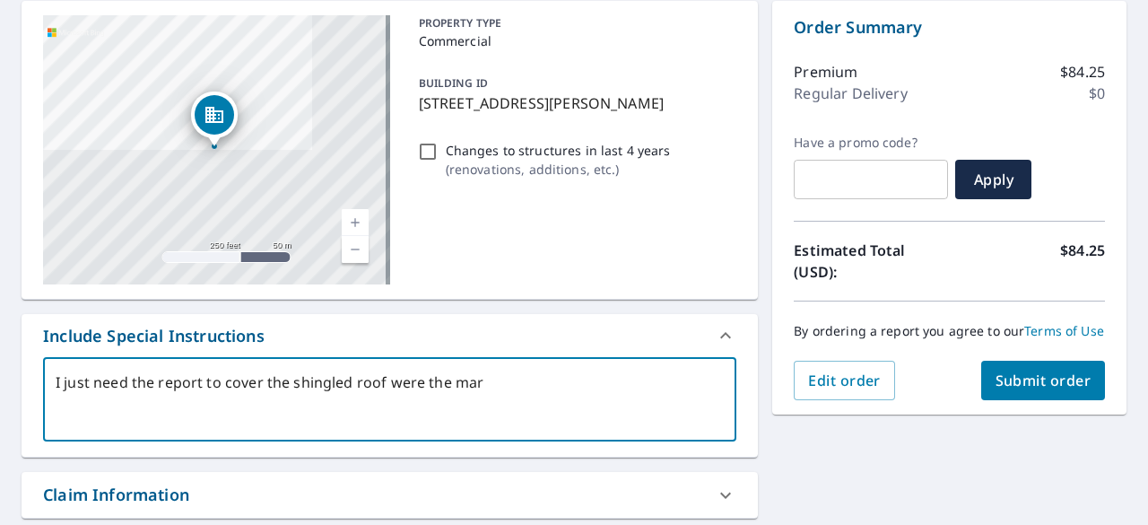
type textarea "x"
type textarea "I just need the report to cover the shingled roof were the marke"
type textarea "x"
type textarea "I just need the report to cover the shingled roof were the marker"
type textarea "x"
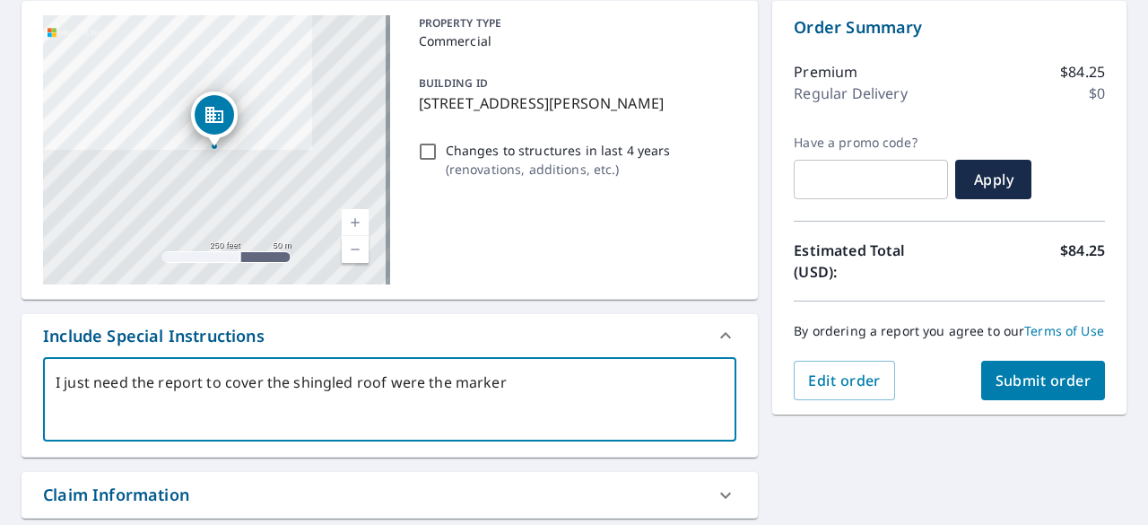
type textarea "I just need the report to cover the shingled roof were the marker"
type textarea "x"
type textarea "I just need the report to cover the shingled roof were the marker i"
type textarea "x"
type textarea "I just need the report to cover the shingled roof were the marker is"
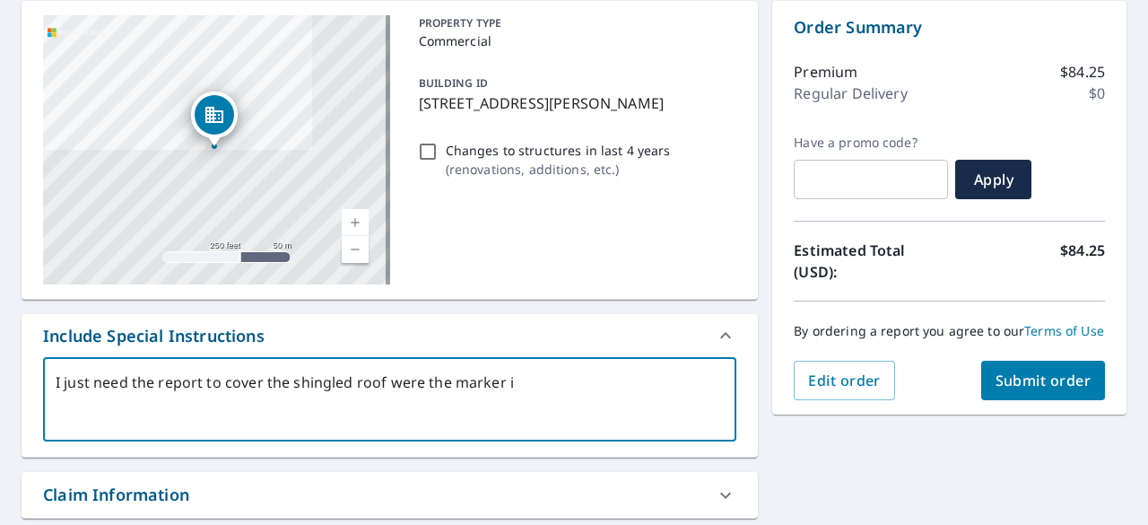
type textarea "x"
type textarea "I just need the report to cover the shingled roof were the marker is"
type textarea "x"
type textarea "I just need the report to cover the shingled roof were the marker is a"
type textarea "x"
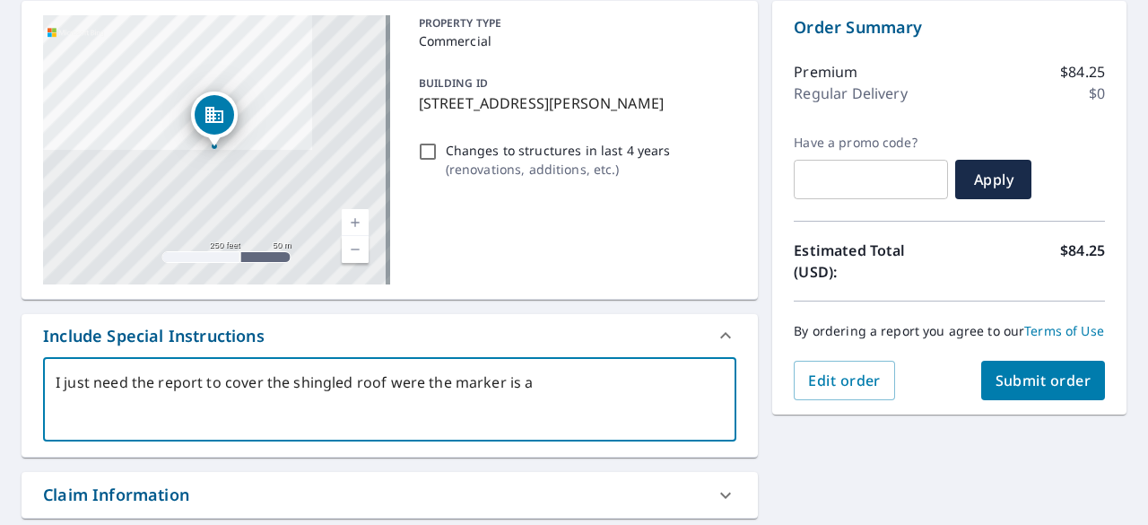
type textarea "I just need the report to cover the shingled roof were the marker is an"
type textarea "x"
type textarea "I just need the report to cover the shingled roof were the marker is and"
type textarea "x"
type textarea "I just need the report to cover the shingled roof were the marker is and"
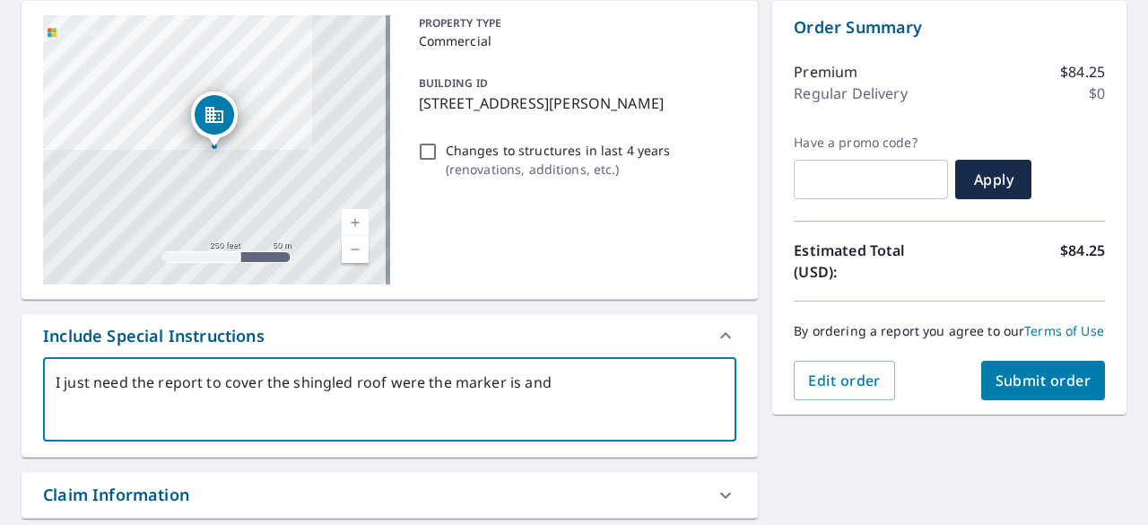
type textarea "x"
type textarea "I just need the report to cover the shingled roof were the marker is and t"
type textarea "x"
type textarea "I just need the report to cover the shingled roof were the marker is and th"
type textarea "x"
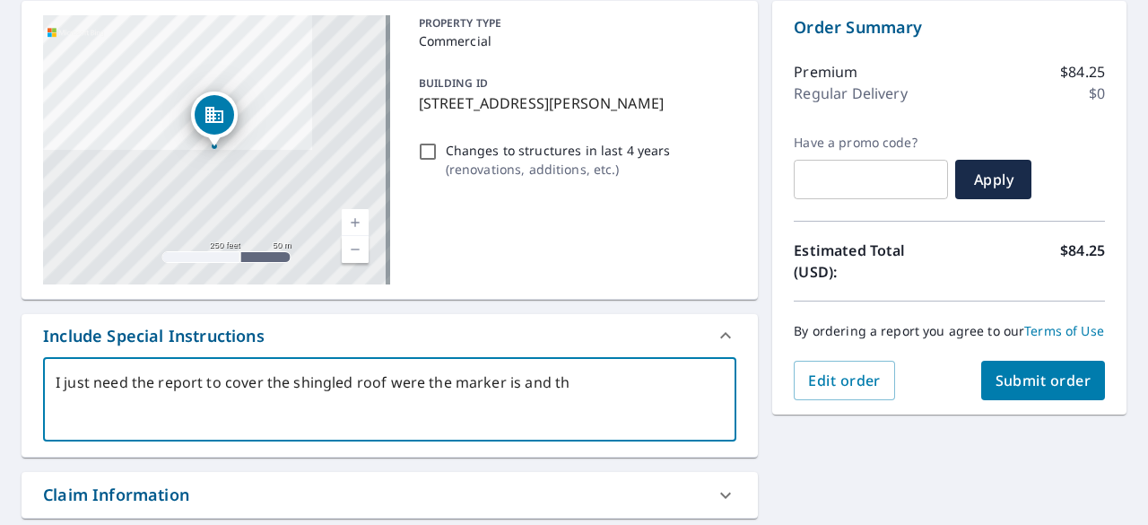
type textarea "I just need the report to cover the shingled roof were the marker is and the"
type textarea "x"
type textarea "I just need the report to cover the shingled roof were the marker is and the"
type textarea "x"
type textarea "I just need the report to cover the shingled roof were the marker is and the f"
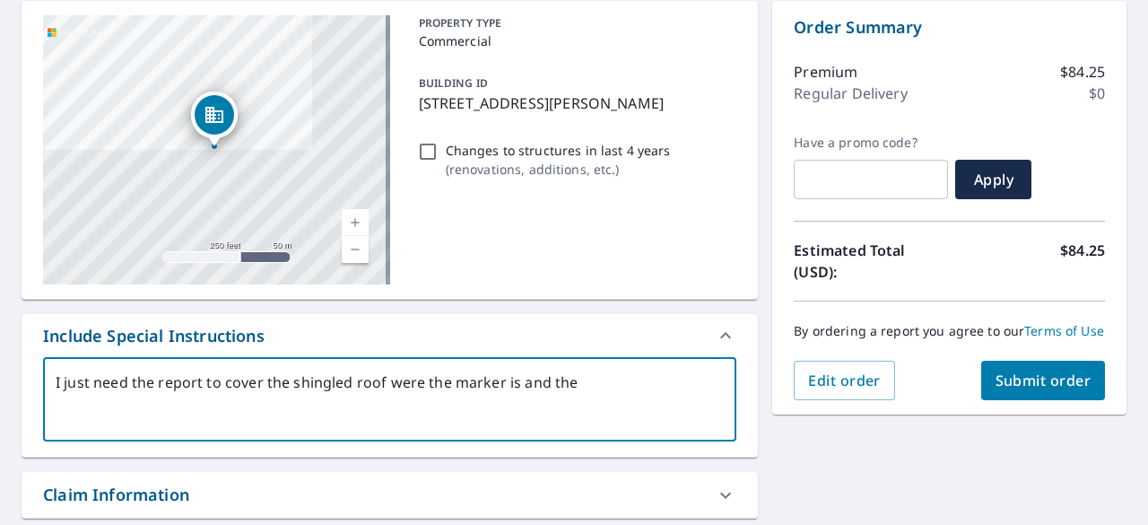
type textarea "x"
type textarea "I just need the report to cover the shingled roof were the marker is and the fl"
type textarea "x"
type textarea "I just need the report to cover the shingled roof were the marker is and the fla"
type textarea "x"
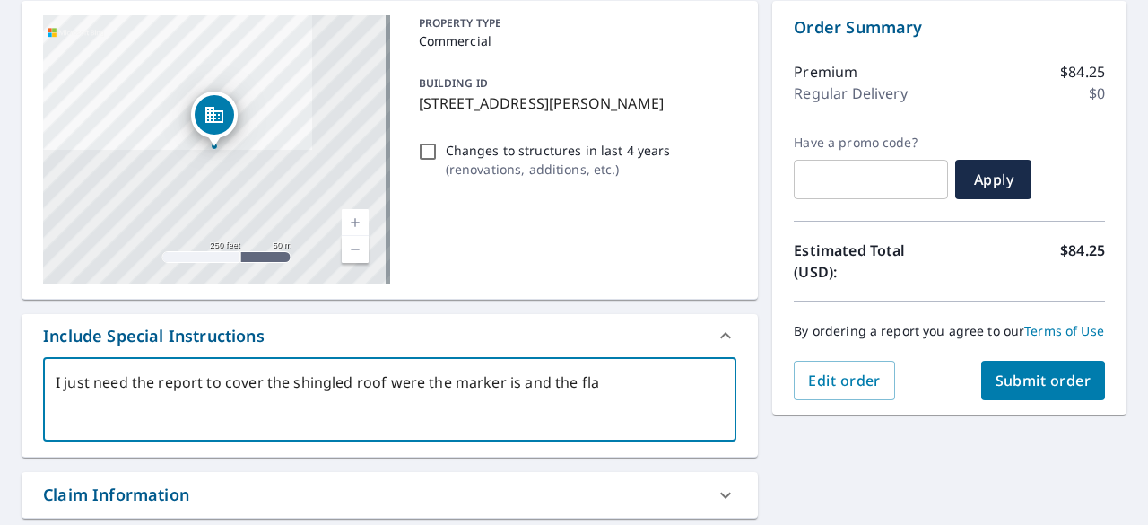
type textarea "I just need the report to cover the shingled roof were the marker is and the fl…"
type textarea "x"
type textarea "I just need the report to cover the shingled roof were the marker is and the fl…"
type textarea "x"
type textarea "I just need the report to cover the shingled roof were the marker is and the fl…"
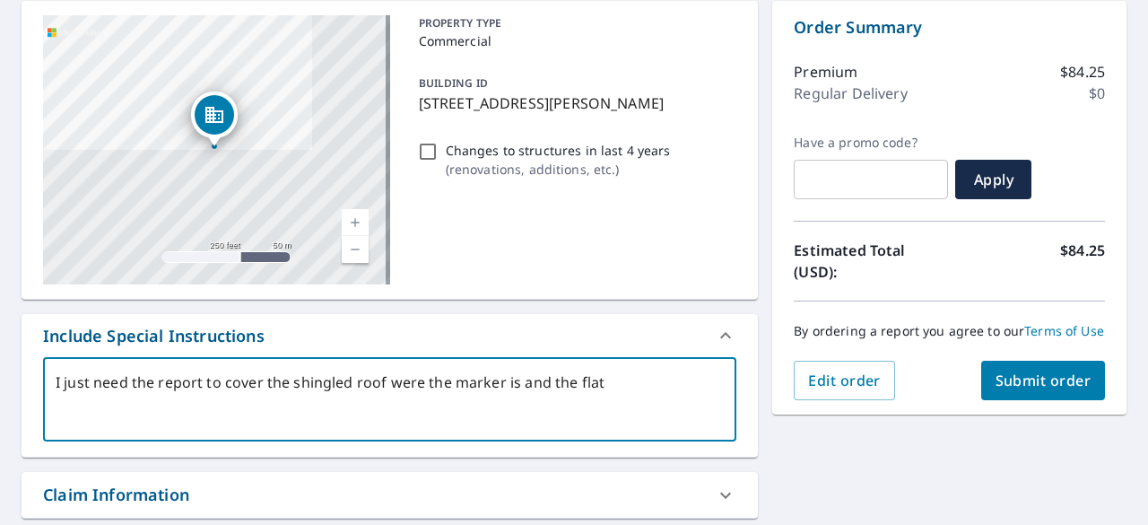
type textarea "x"
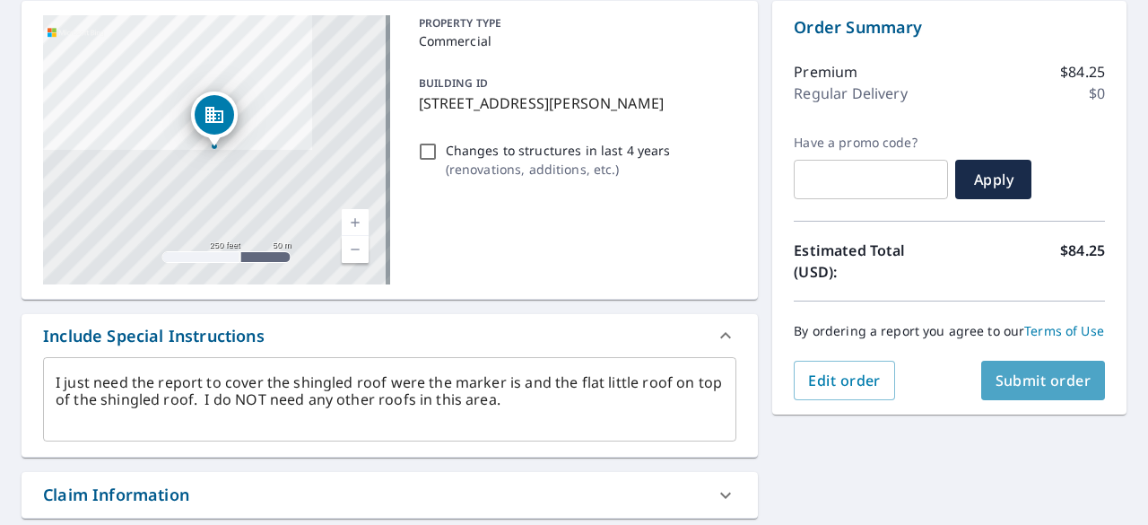
click at [1051, 390] on span "Submit order" at bounding box center [1044, 381] width 96 height 20
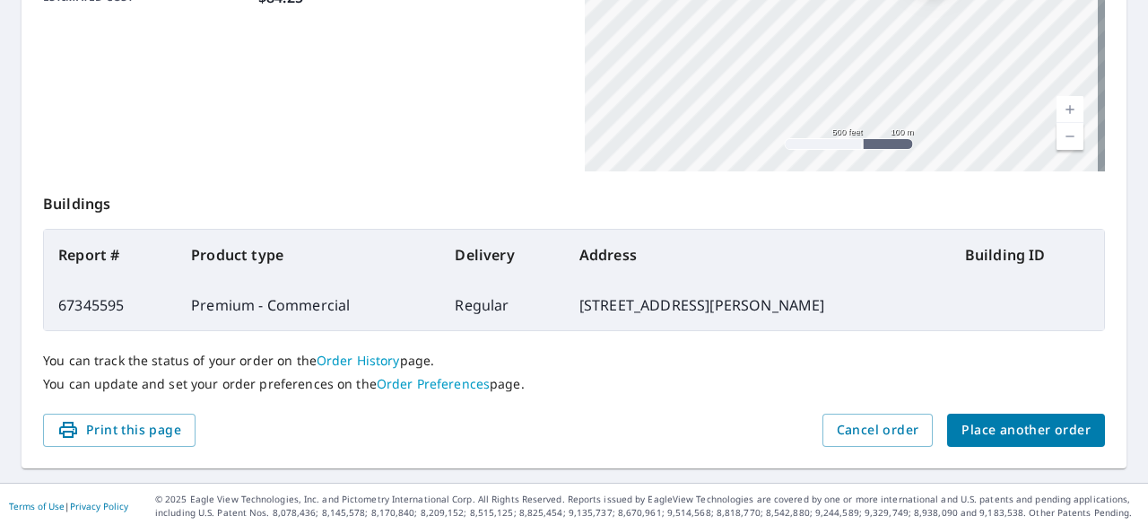
scroll to position [535, 0]
